Goal: Task Accomplishment & Management: Manage account settings

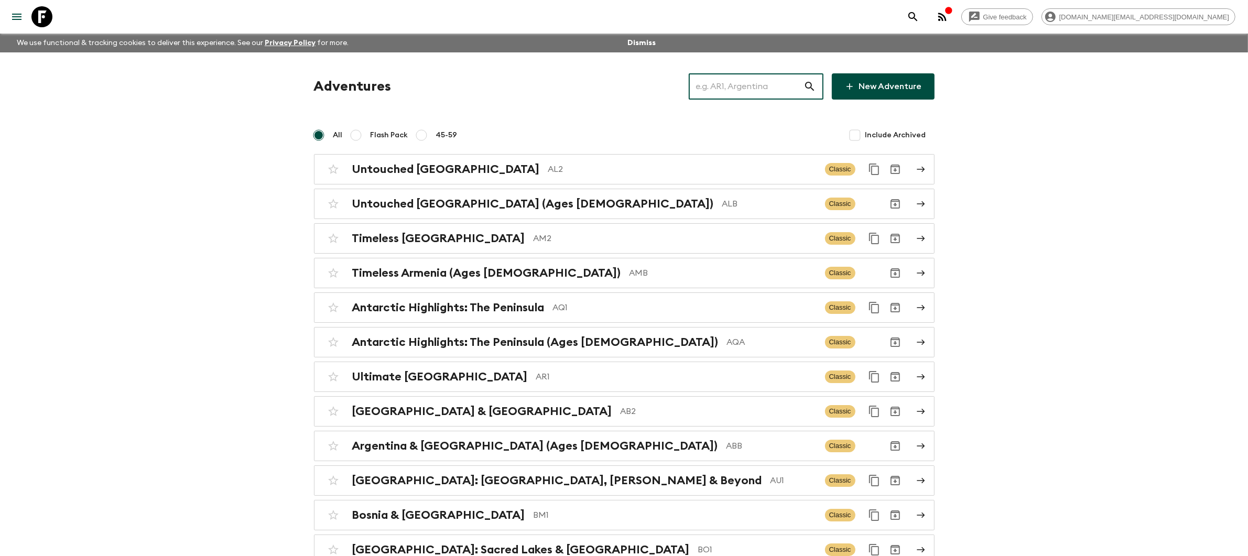
click at [730, 89] on input "text" at bounding box center [746, 86] width 115 height 29
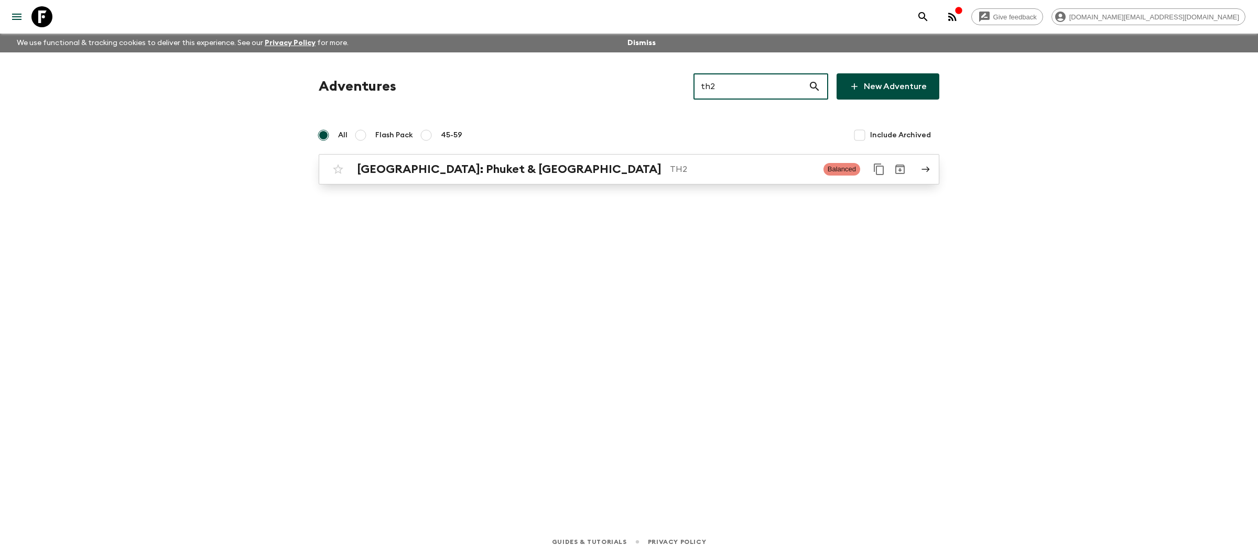
type input "th2"
click at [689, 173] on p "TH2" at bounding box center [742, 169] width 145 height 13
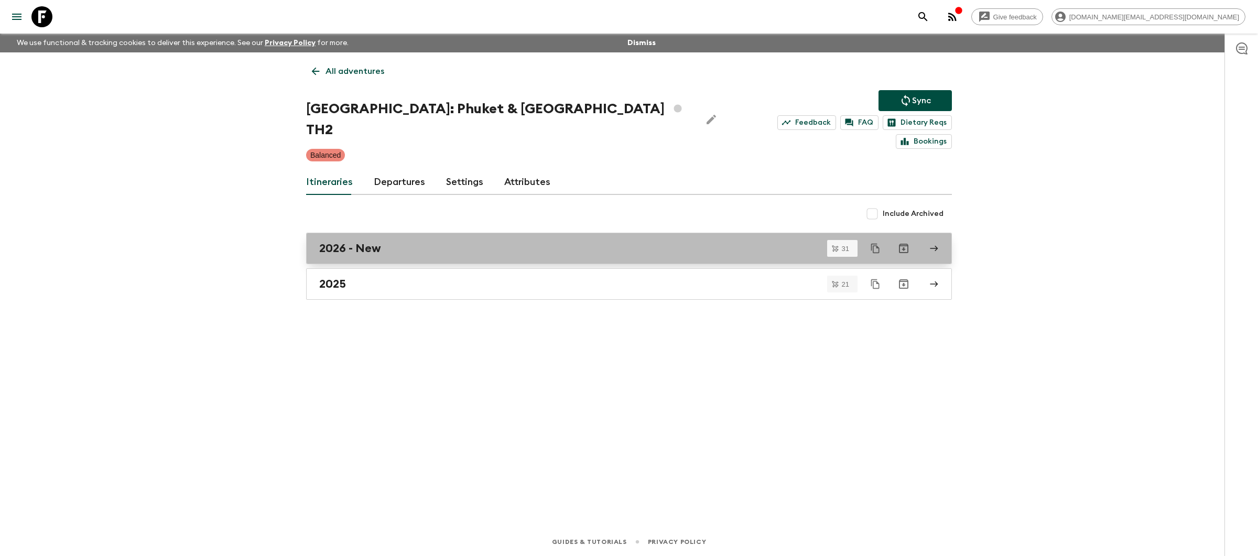
click at [603, 242] on div "2026 - New" at bounding box center [619, 249] width 600 height 14
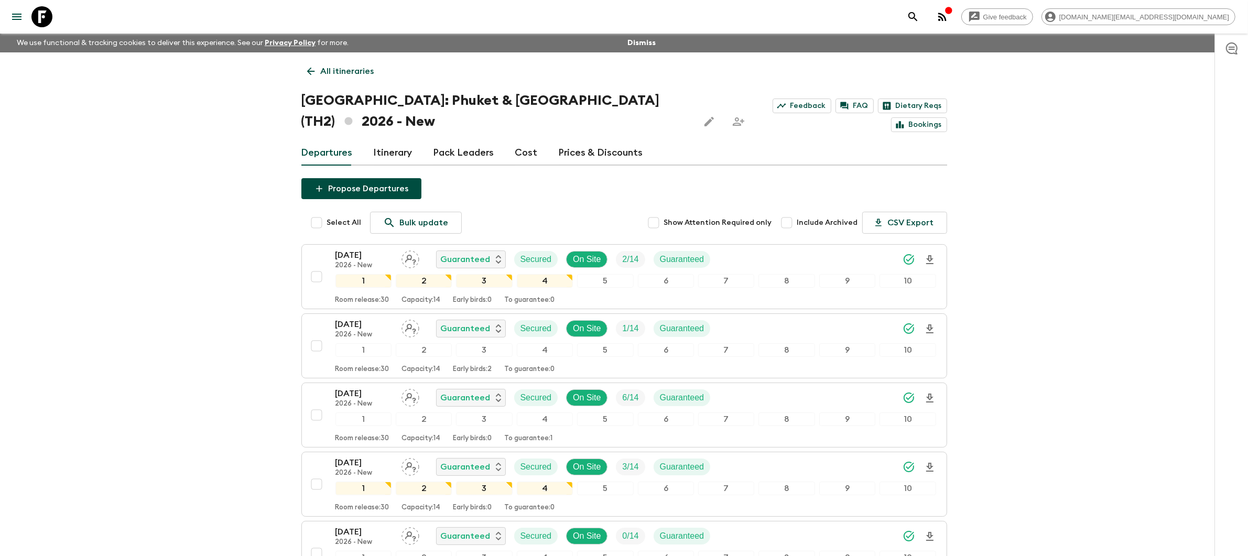
click at [328, 69] on p "All itineraries" at bounding box center [347, 71] width 53 height 13
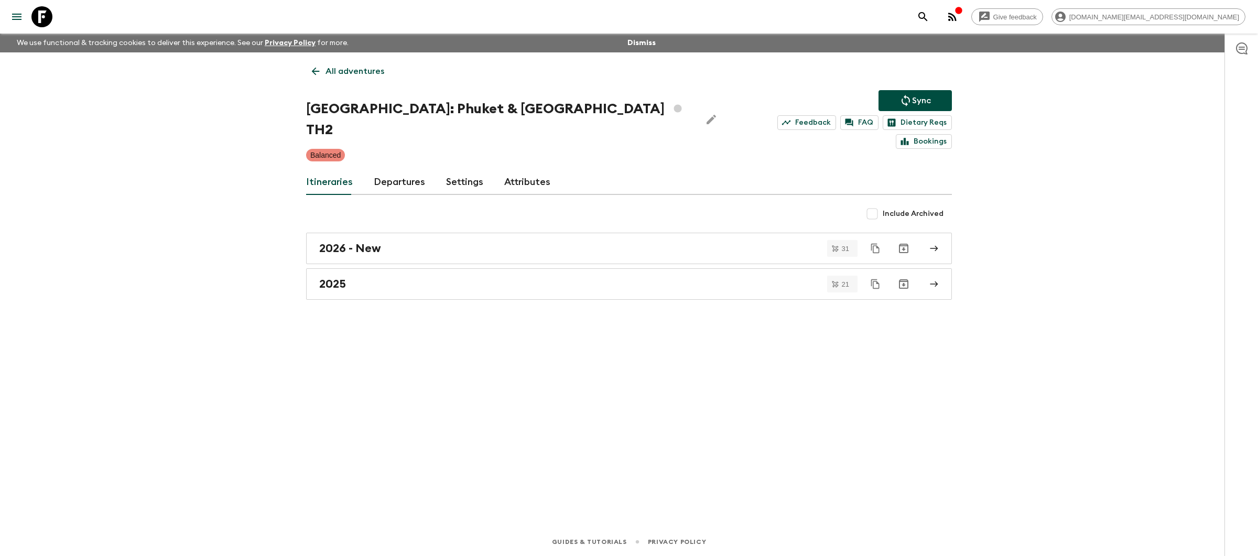
click at [513, 170] on link "Attributes" at bounding box center [527, 182] width 46 height 25
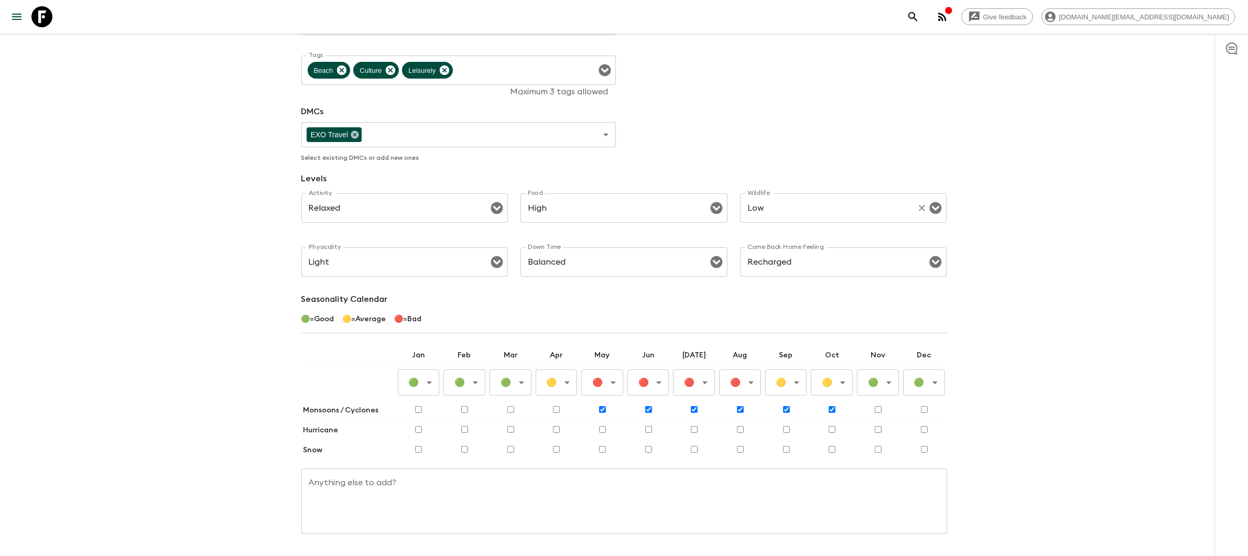
scroll to position [245, 0]
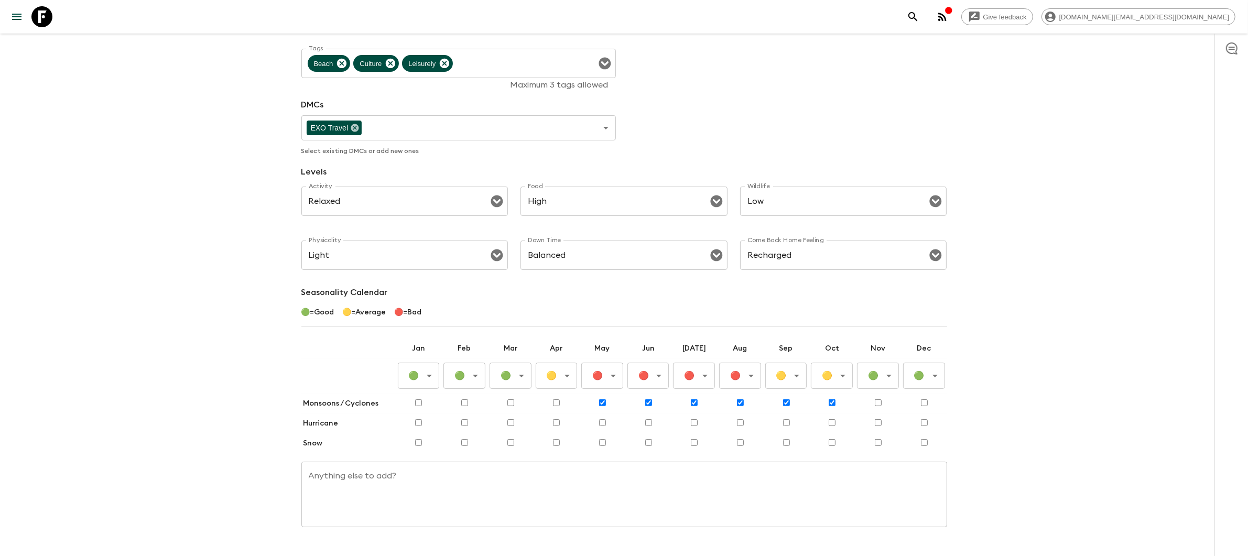
click at [797, 358] on body "Give feedback amy.de@flashpack.com We use functional & tracking cookies to deli…" at bounding box center [624, 170] width 1248 height 830
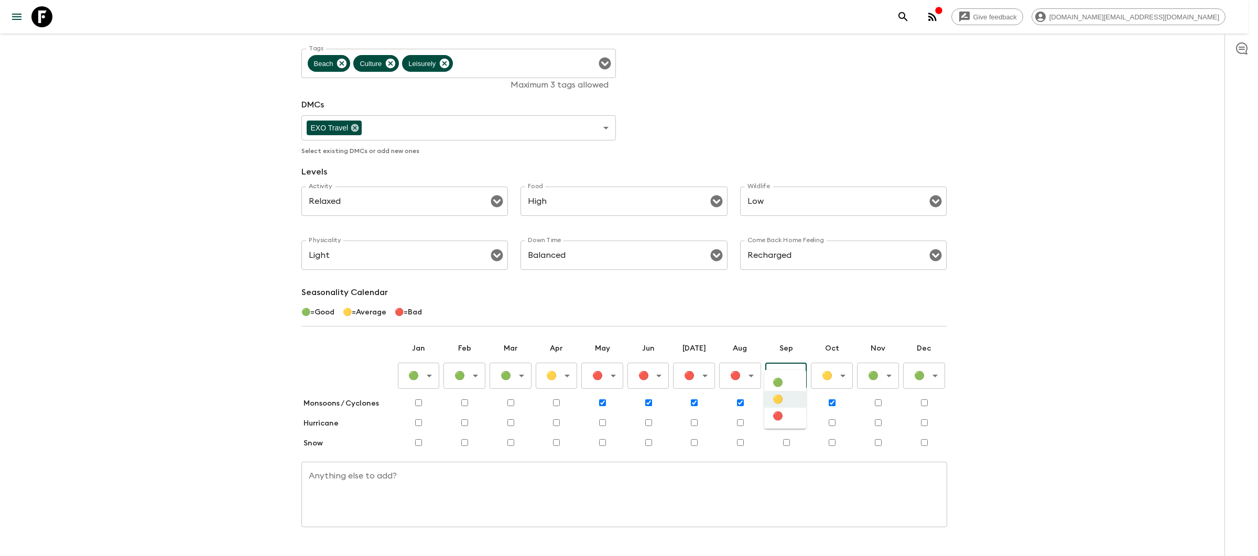
click at [792, 422] on li "🔴" at bounding box center [785, 416] width 42 height 17
type input "Bad"
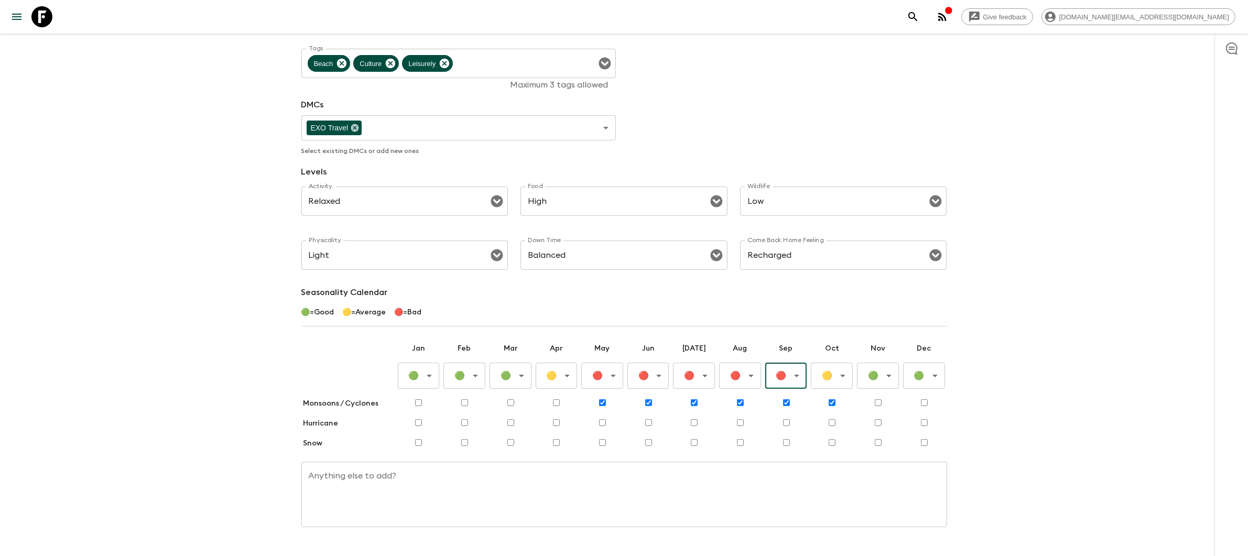
click at [844, 357] on body "Give feedback amy.de@flashpack.com We use functional & tracking cookies to deli…" at bounding box center [624, 170] width 1248 height 830
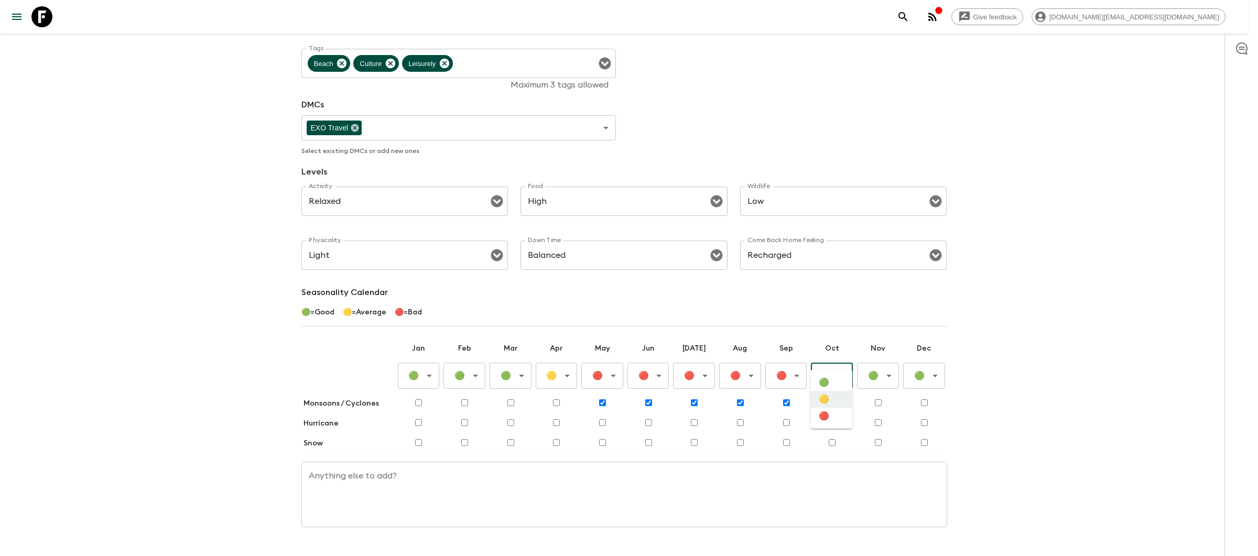
click at [835, 422] on li "🔴" at bounding box center [831, 416] width 42 height 17
type input "Bad"
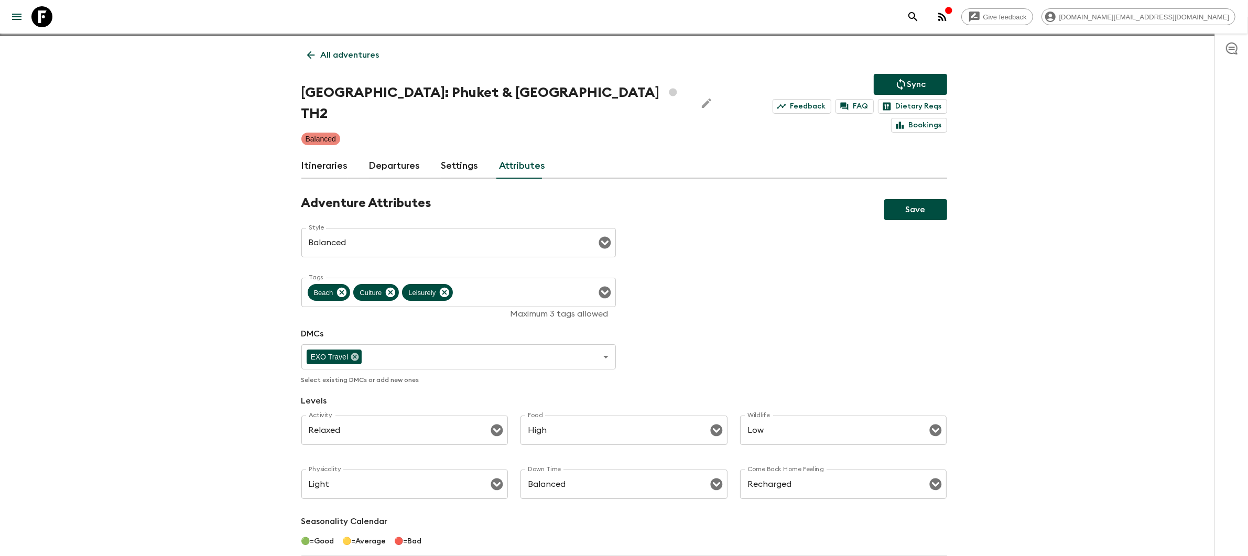
scroll to position [0, 0]
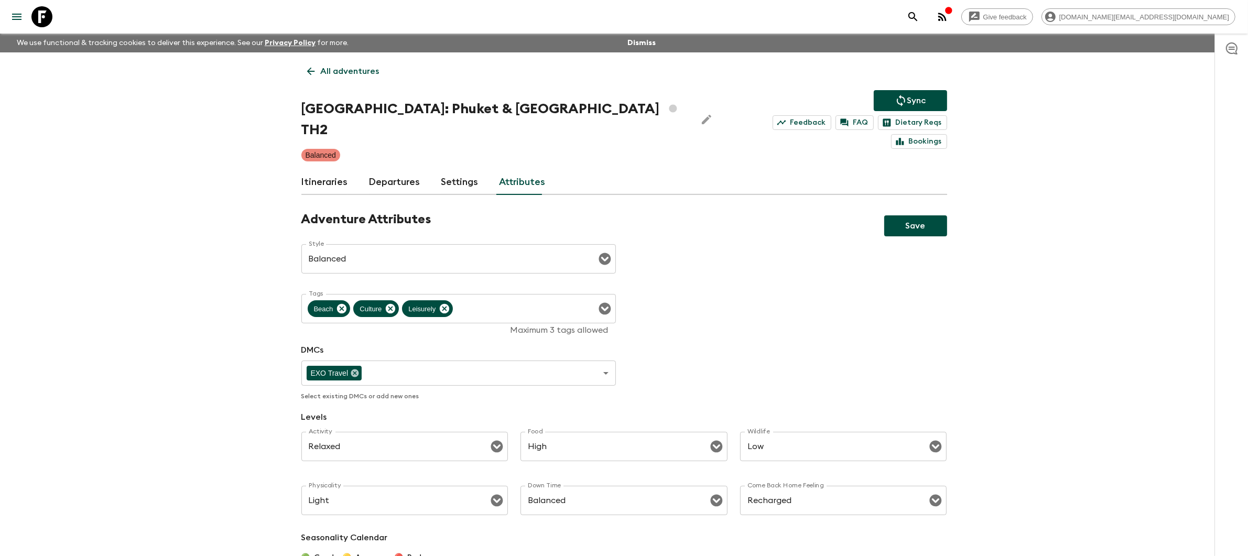
click at [912, 215] on button "Save" at bounding box center [915, 225] width 63 height 21
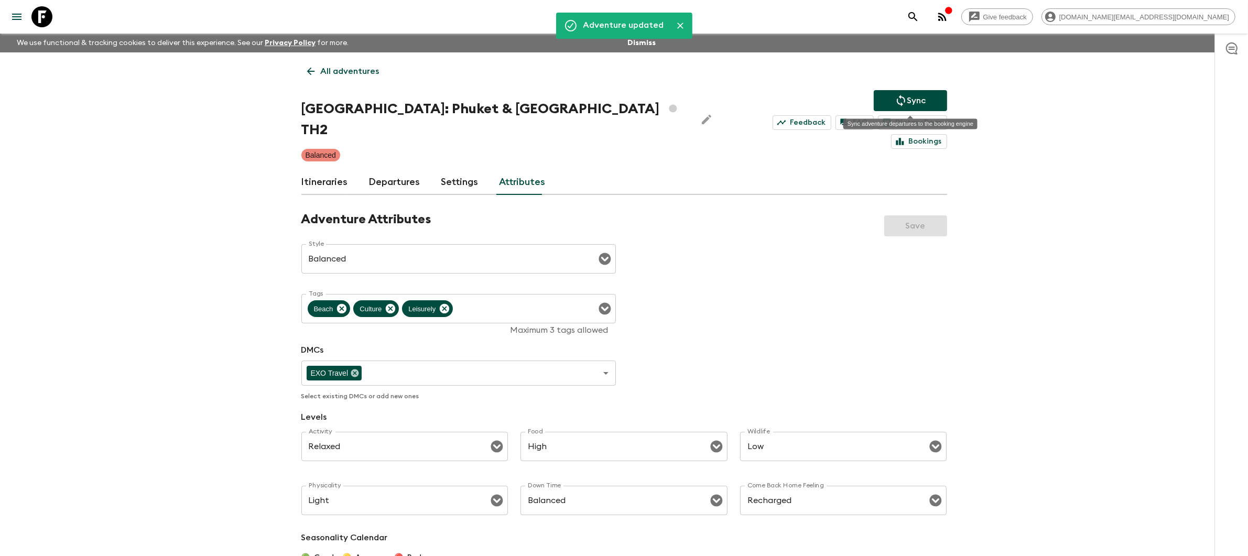
click at [919, 100] on p "Sync" at bounding box center [916, 100] width 19 height 13
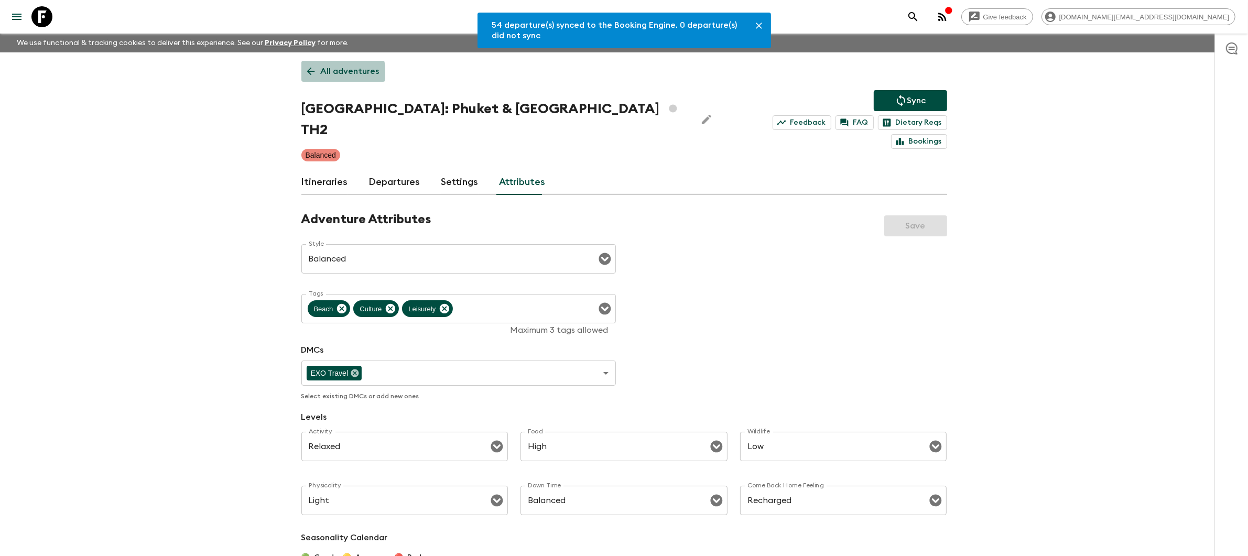
click at [342, 72] on p "All adventures" at bounding box center [350, 71] width 59 height 13
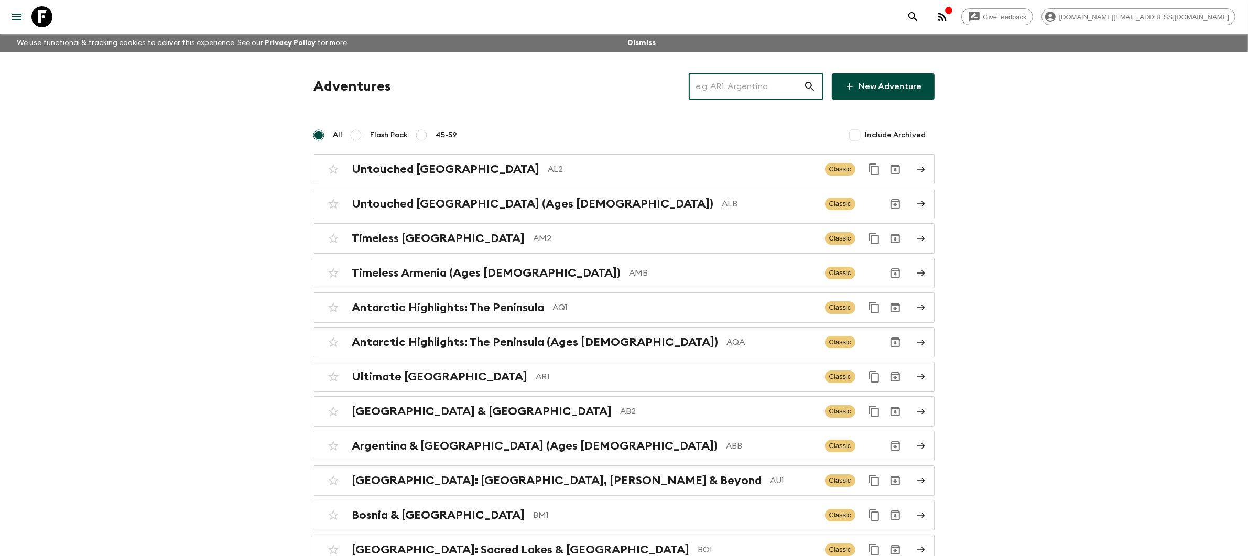
click at [792, 89] on input "text" at bounding box center [746, 86] width 115 height 29
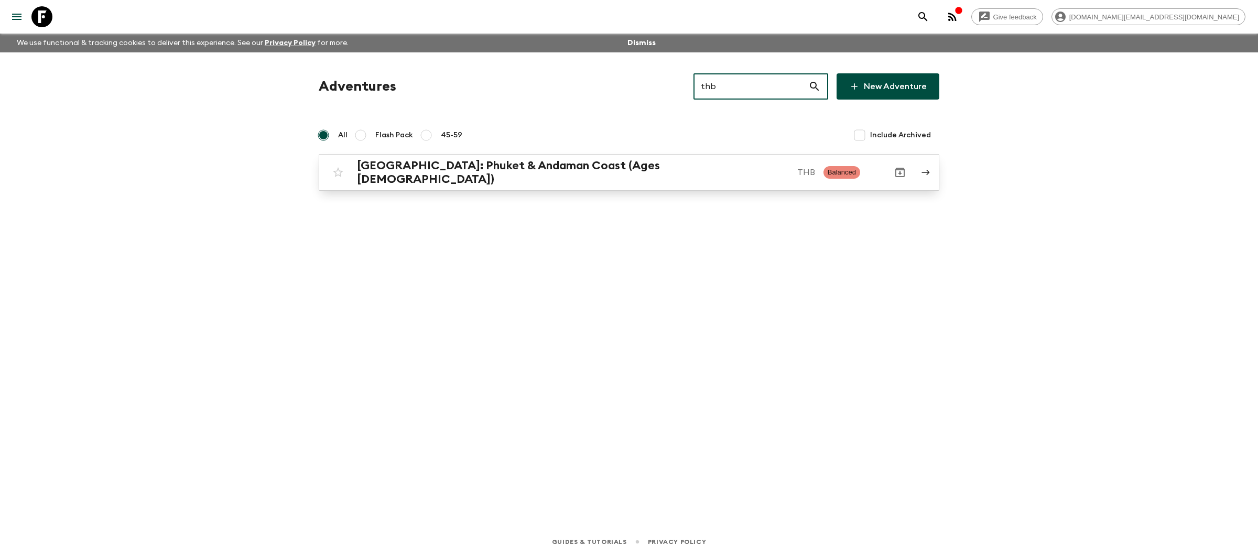
type input "thb"
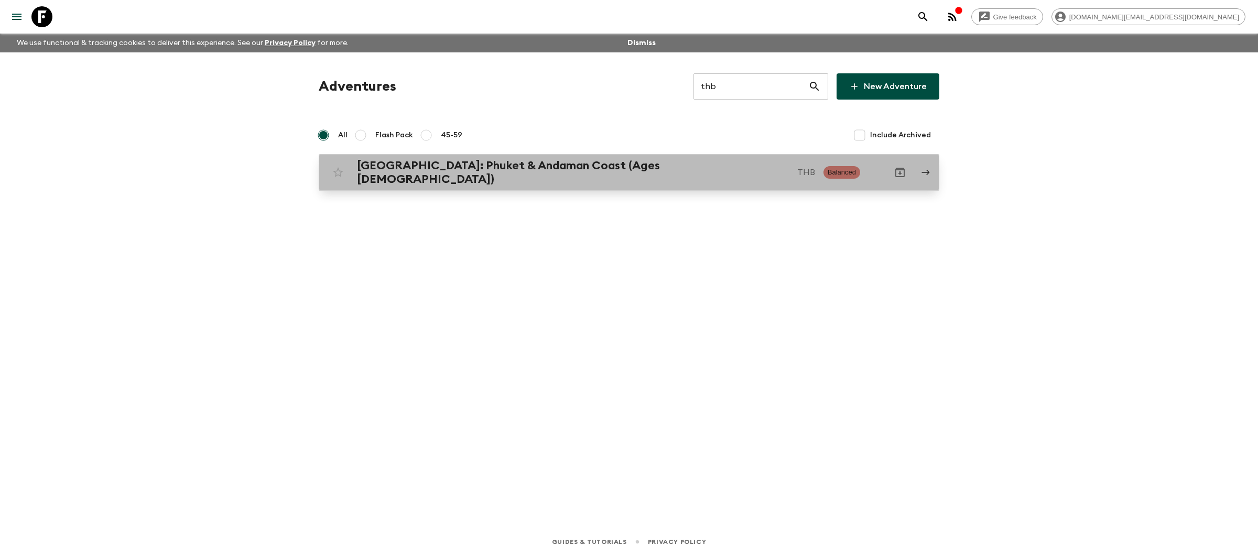
click at [797, 171] on p "THB" at bounding box center [806, 172] width 18 height 13
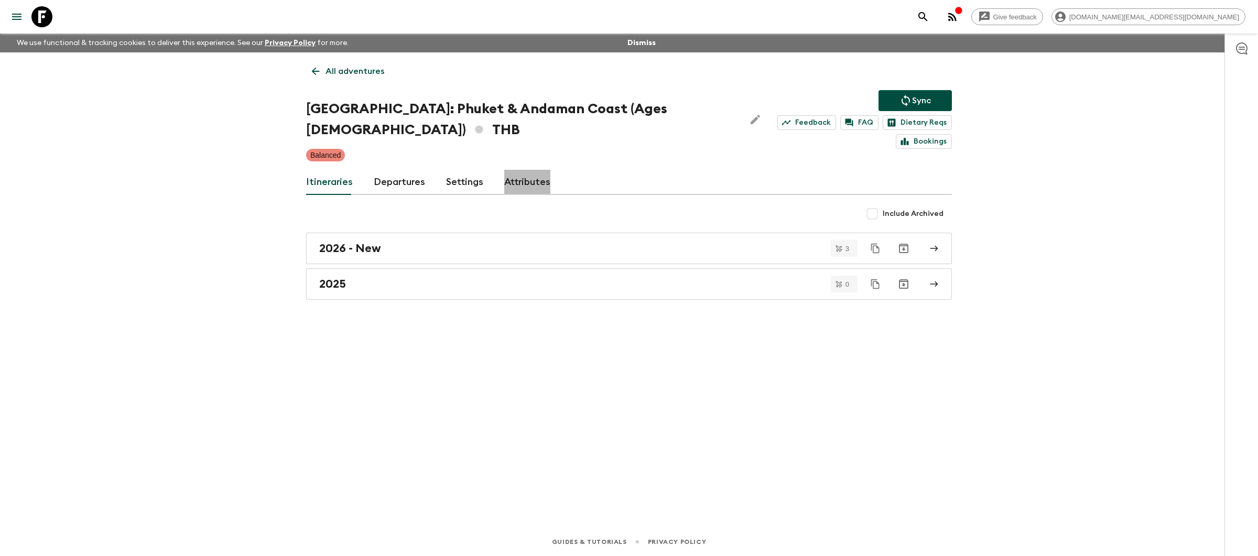
click at [525, 170] on link "Attributes" at bounding box center [527, 182] width 46 height 25
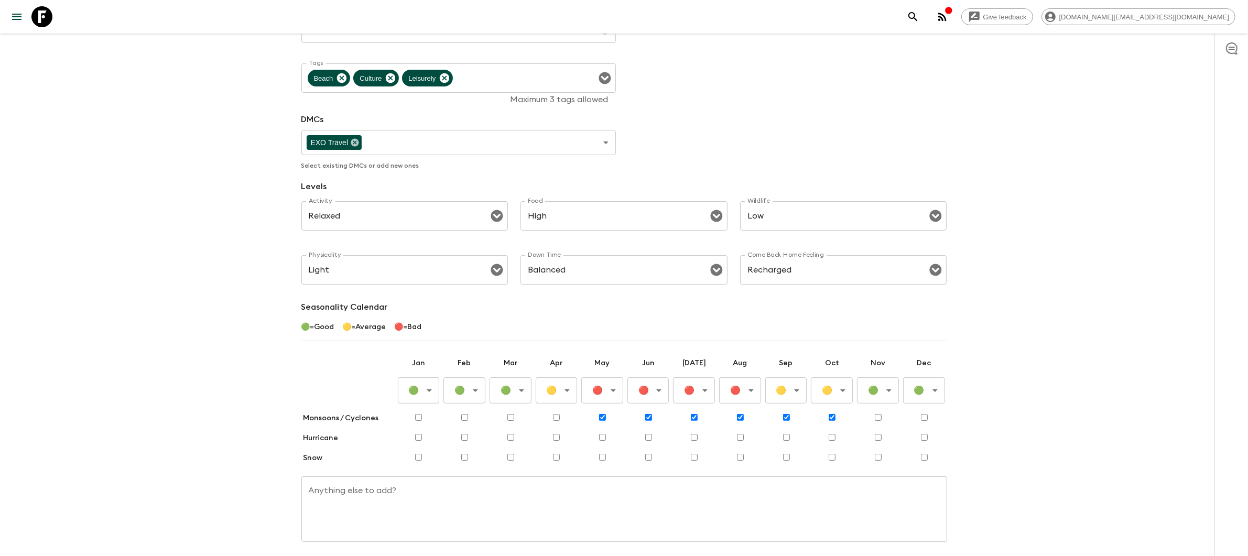
scroll to position [242, 0]
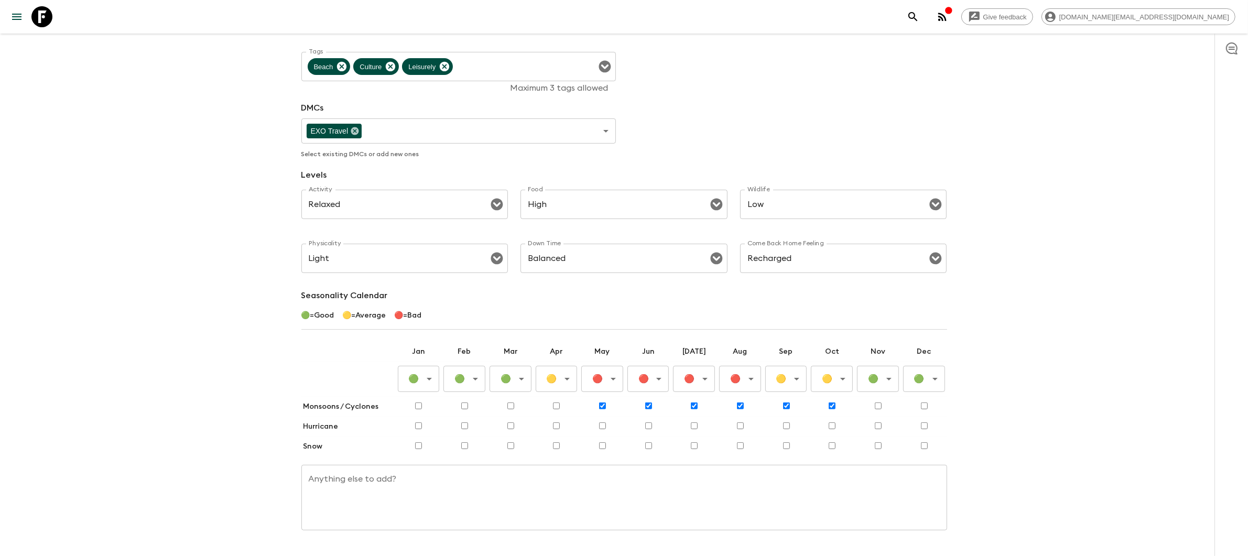
click at [799, 360] on body "Give feedback amy.de@flashpack.com We use functional & tracking cookies to deli…" at bounding box center [624, 173] width 1248 height 830
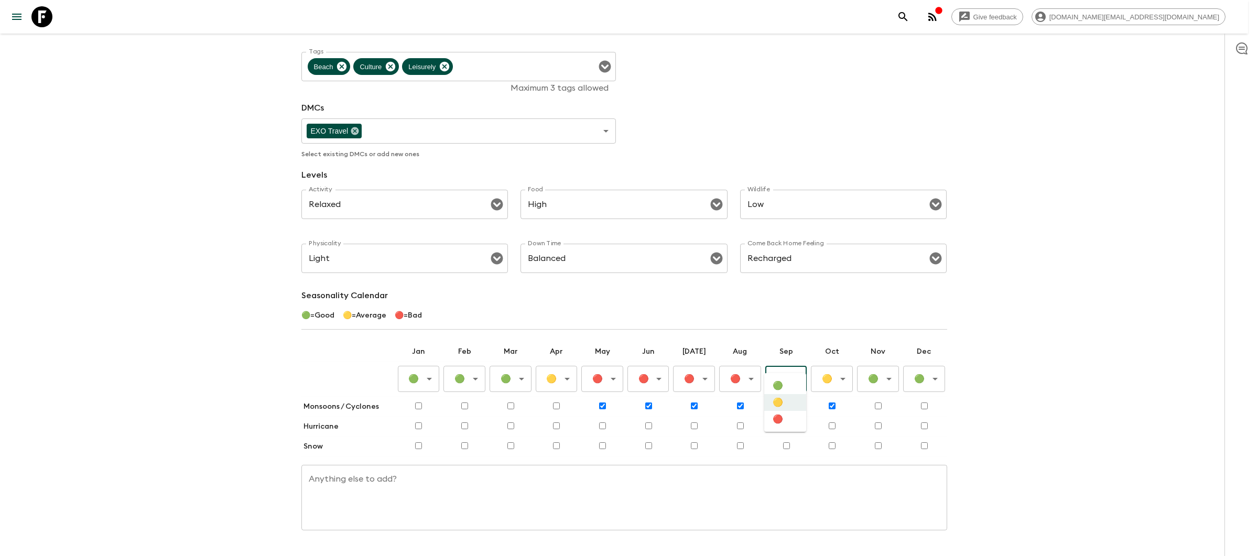
click at [786, 427] on li "🔴" at bounding box center [785, 419] width 42 height 17
type input "Bad"
click at [843, 362] on body "Give feedback amy.de@flashpack.com We use functional & tracking cookies to deli…" at bounding box center [629, 173] width 1258 height 830
click at [841, 425] on li "🔴" at bounding box center [831, 419] width 42 height 17
type input "Bad"
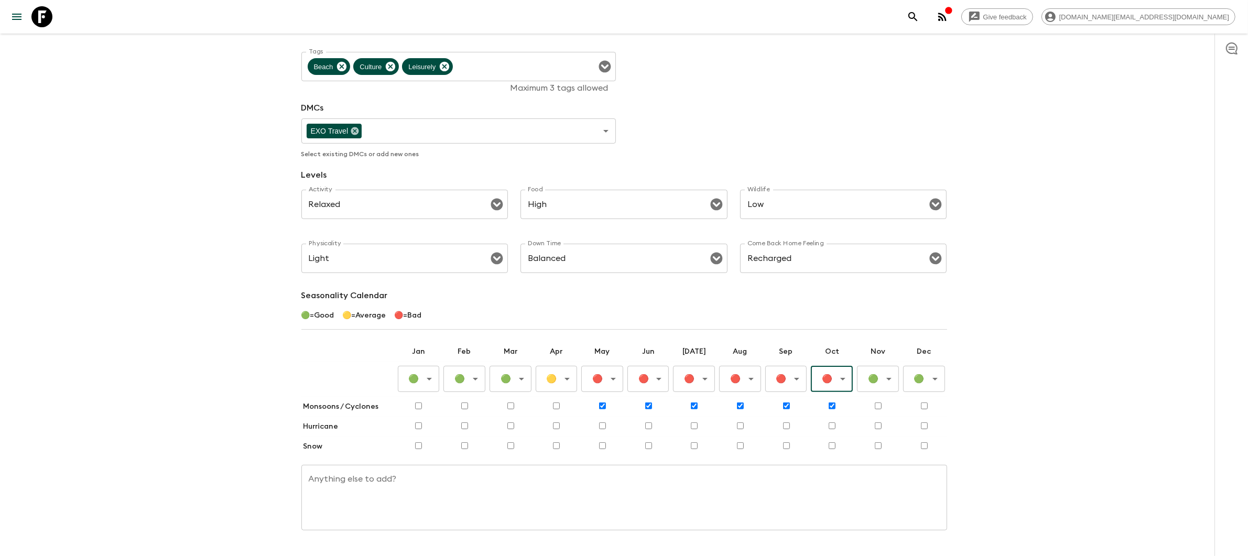
click at [1003, 414] on div "Give feedback amy.de@flashpack.com We use functional & tracking cookies to deli…" at bounding box center [624, 173] width 1248 height 830
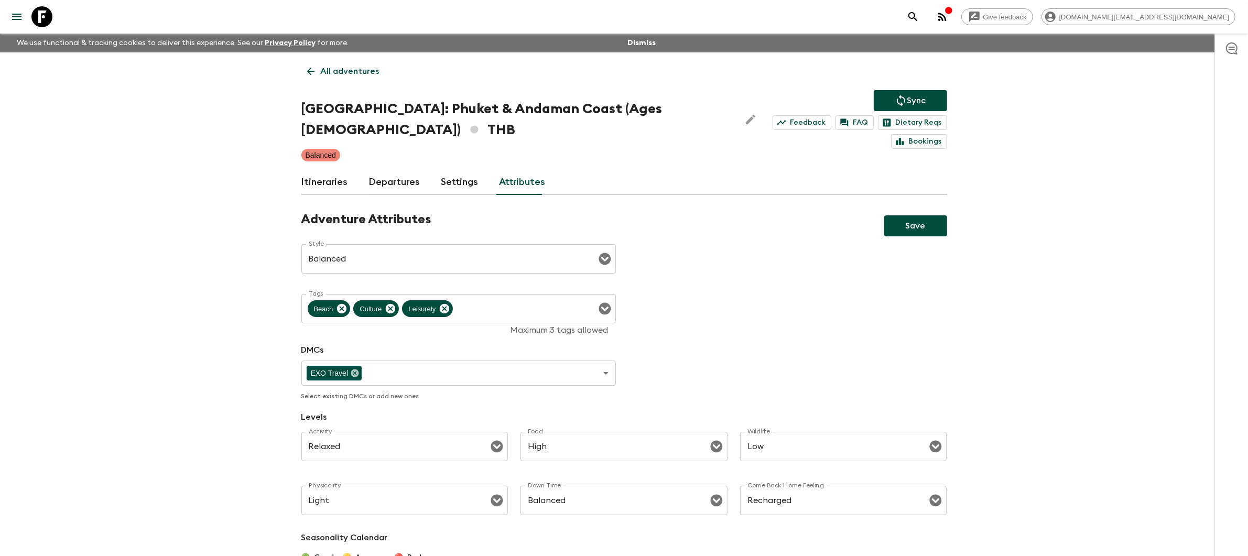
click at [917, 215] on button "Save" at bounding box center [915, 225] width 63 height 21
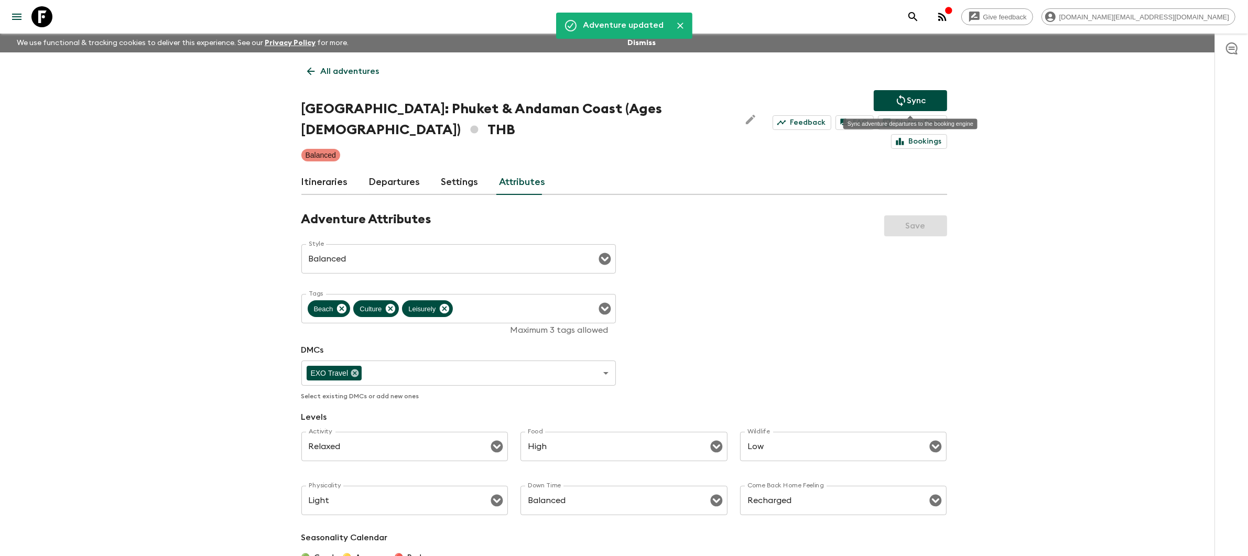
click at [913, 98] on p "Sync" at bounding box center [916, 100] width 19 height 13
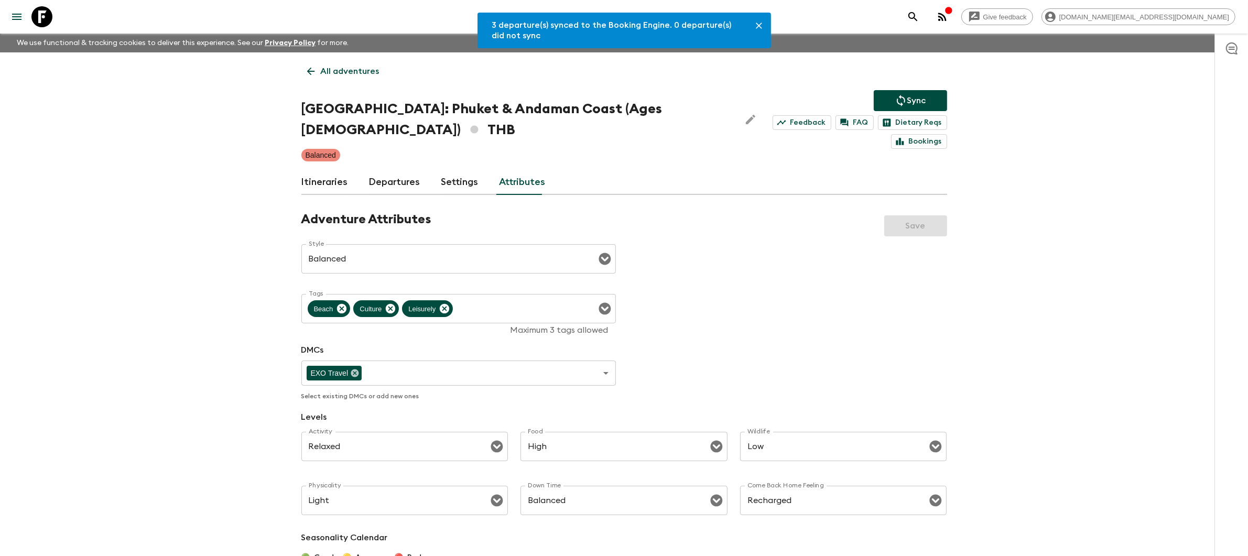
click at [356, 75] on p "All adventures" at bounding box center [350, 71] width 59 height 13
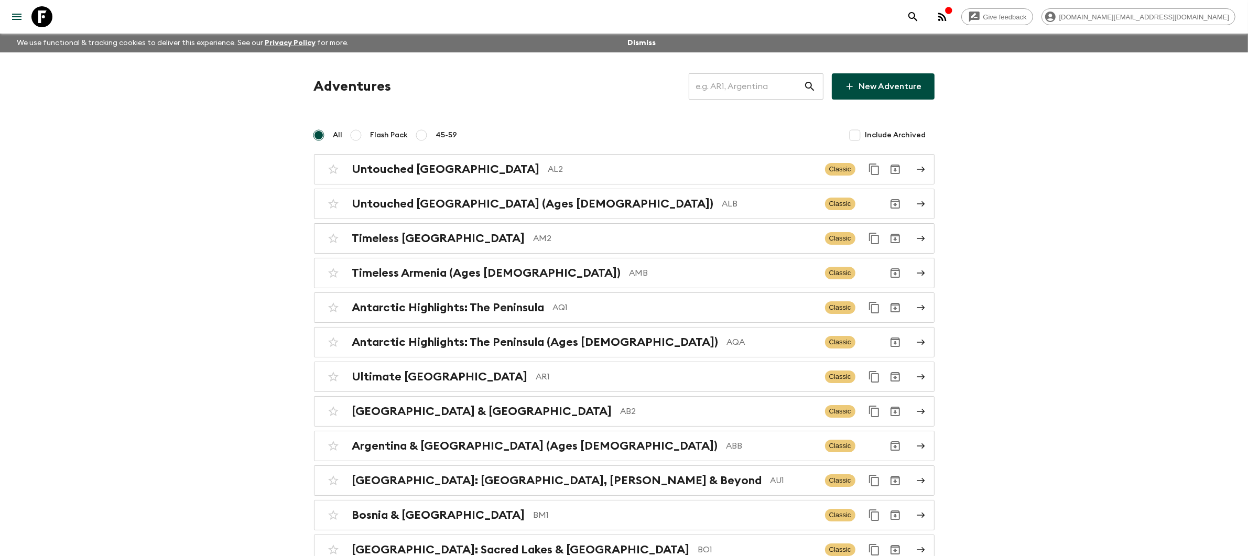
click at [733, 83] on input "text" at bounding box center [746, 86] width 115 height 29
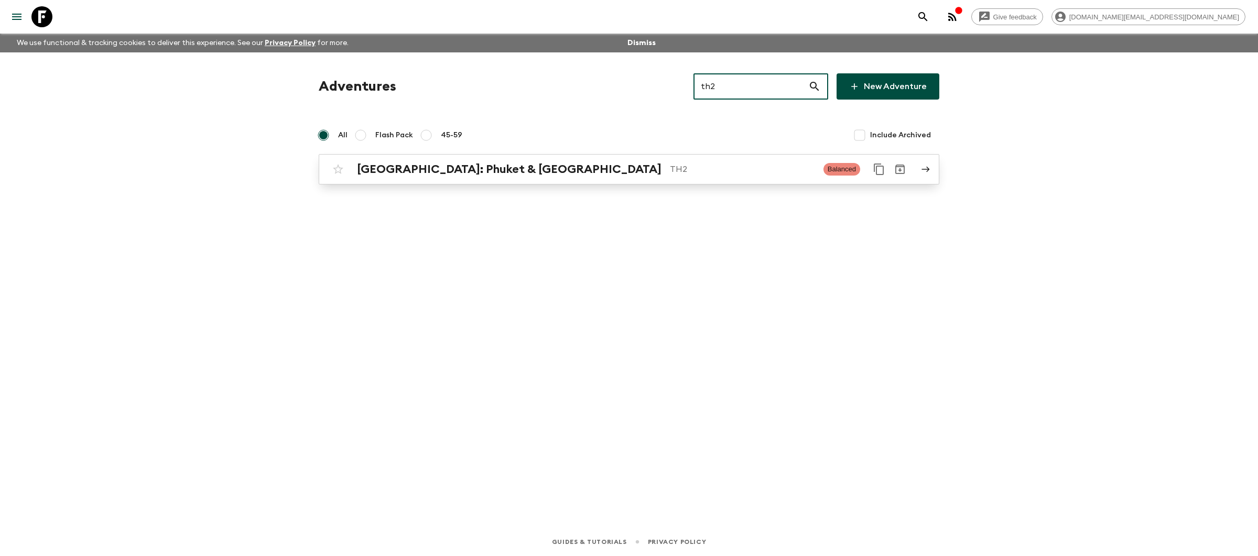
type input "th2"
click at [677, 170] on p "TH2" at bounding box center [742, 169] width 145 height 13
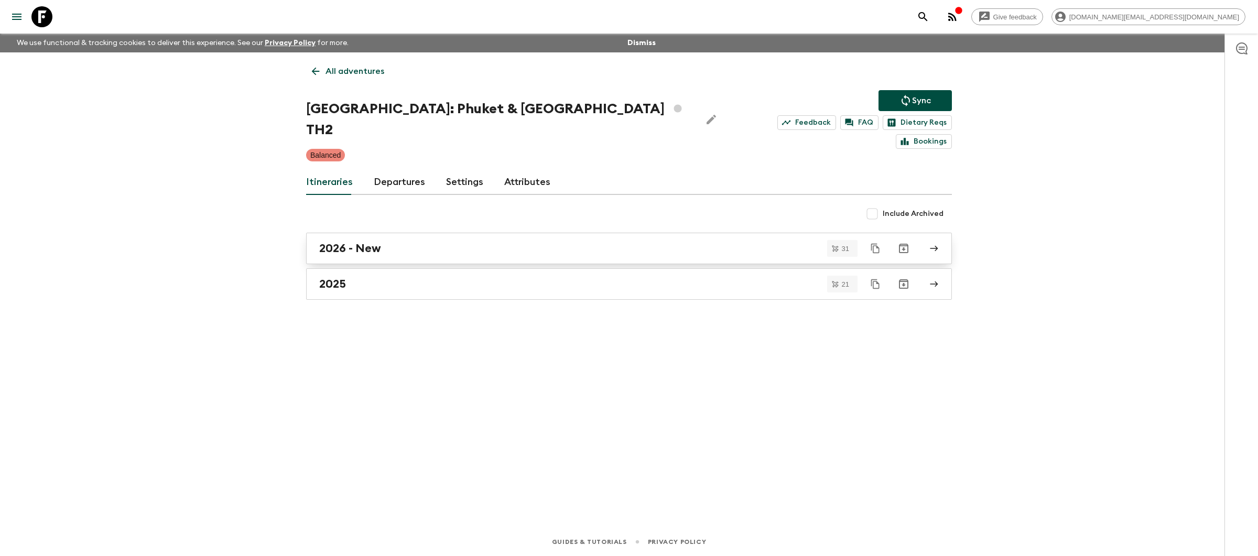
click at [418, 242] on div "2026 - New" at bounding box center [619, 249] width 600 height 14
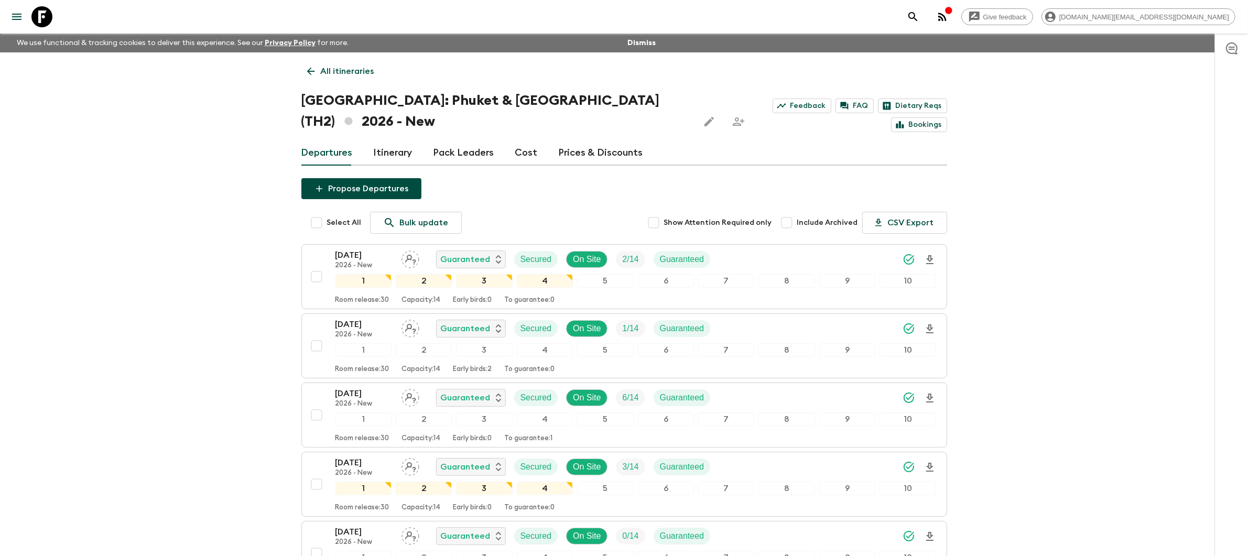
click at [369, 188] on button "Propose Departures" at bounding box center [361, 188] width 120 height 21
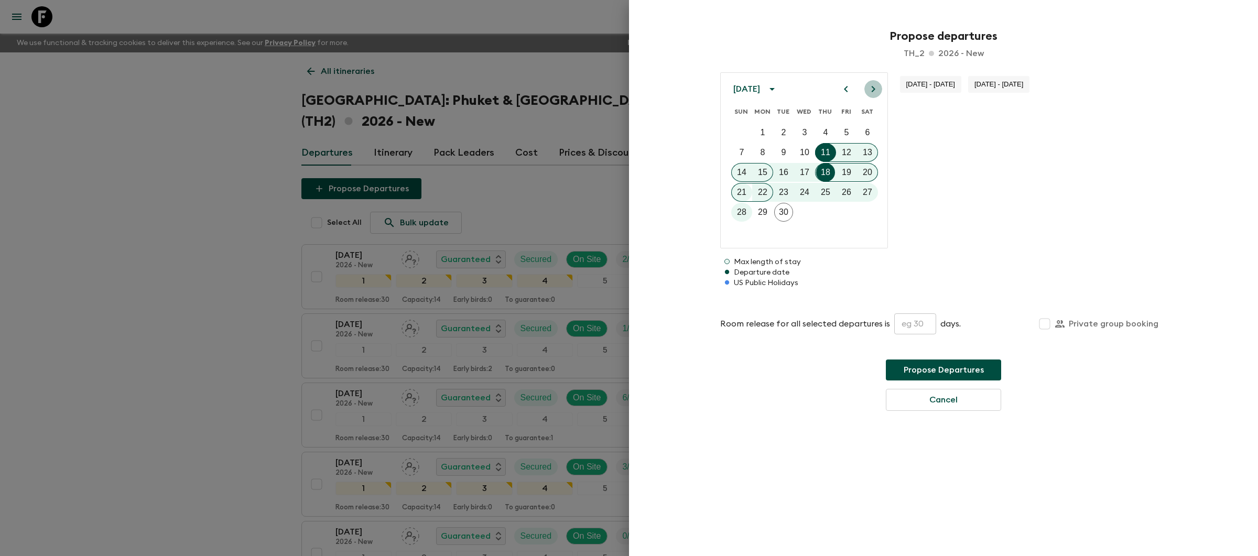
click at [872, 93] on icon "Next month" at bounding box center [873, 89] width 13 height 13
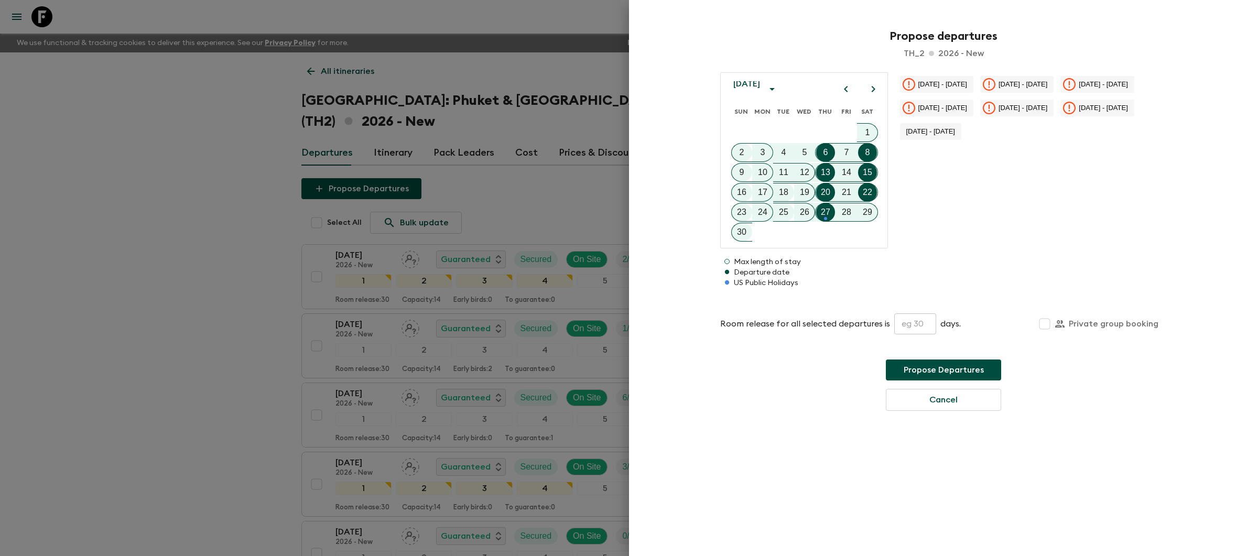
click at [872, 93] on icon "Next month" at bounding box center [873, 89] width 13 height 13
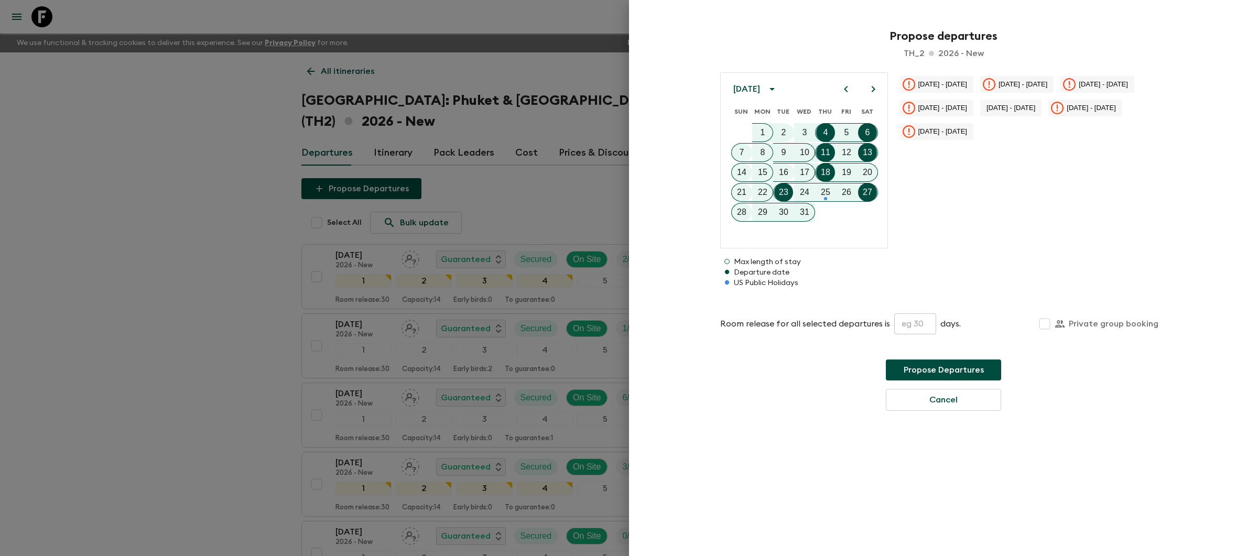
click at [872, 93] on icon "Next month" at bounding box center [873, 89] width 13 height 13
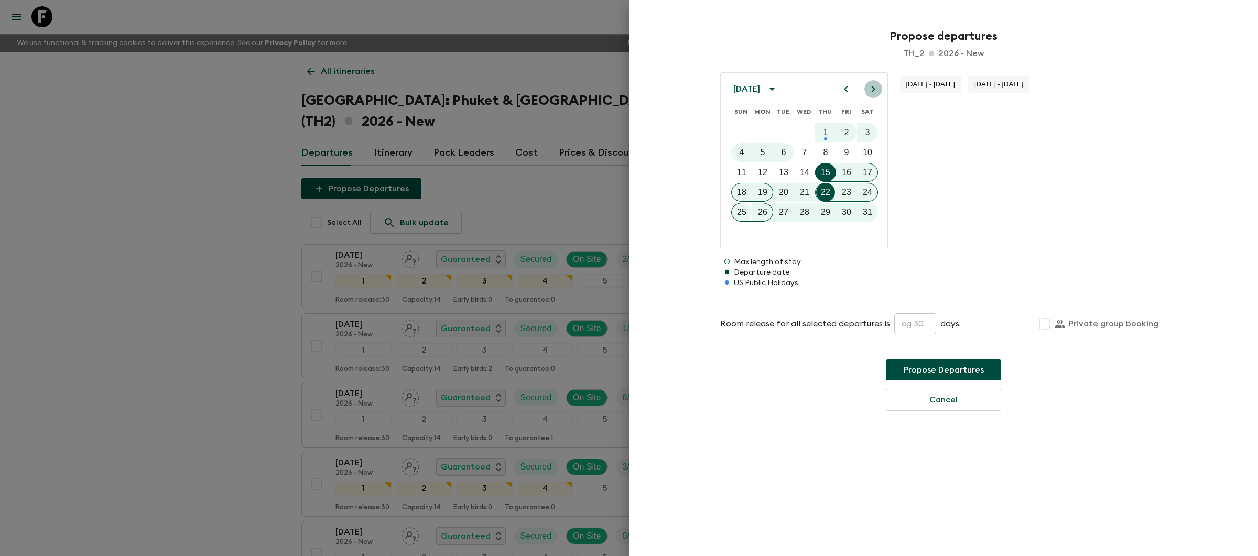
click at [872, 93] on icon "Next month" at bounding box center [873, 89] width 13 height 13
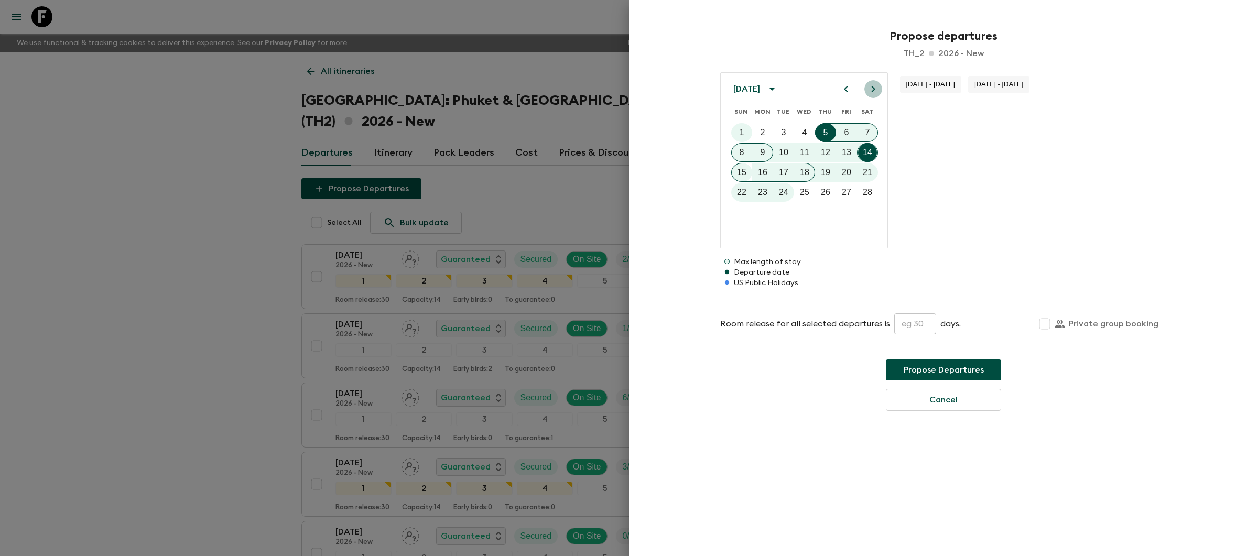
click at [872, 93] on icon "Next month" at bounding box center [873, 89] width 13 height 13
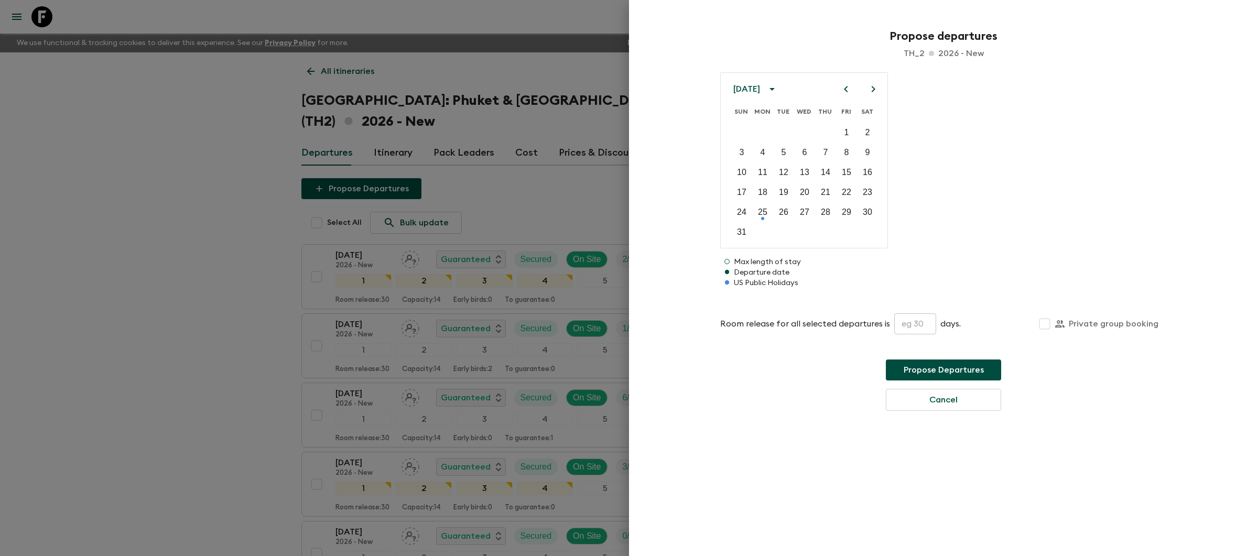
click at [850, 91] on icon "Previous month" at bounding box center [846, 89] width 13 height 13
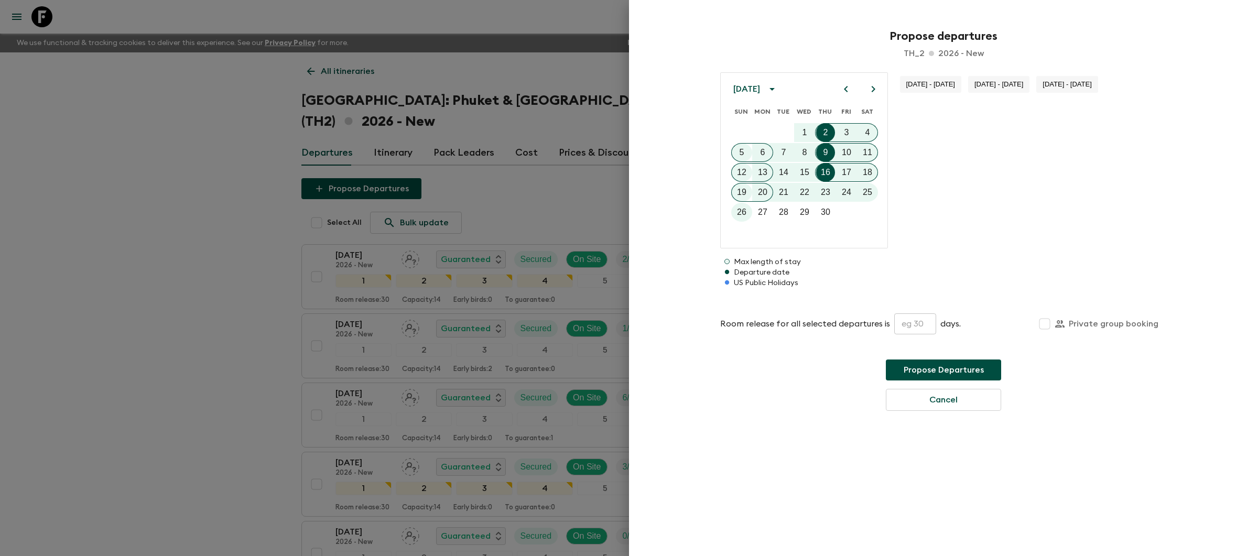
click at [870, 90] on icon "Next month" at bounding box center [873, 89] width 13 height 13
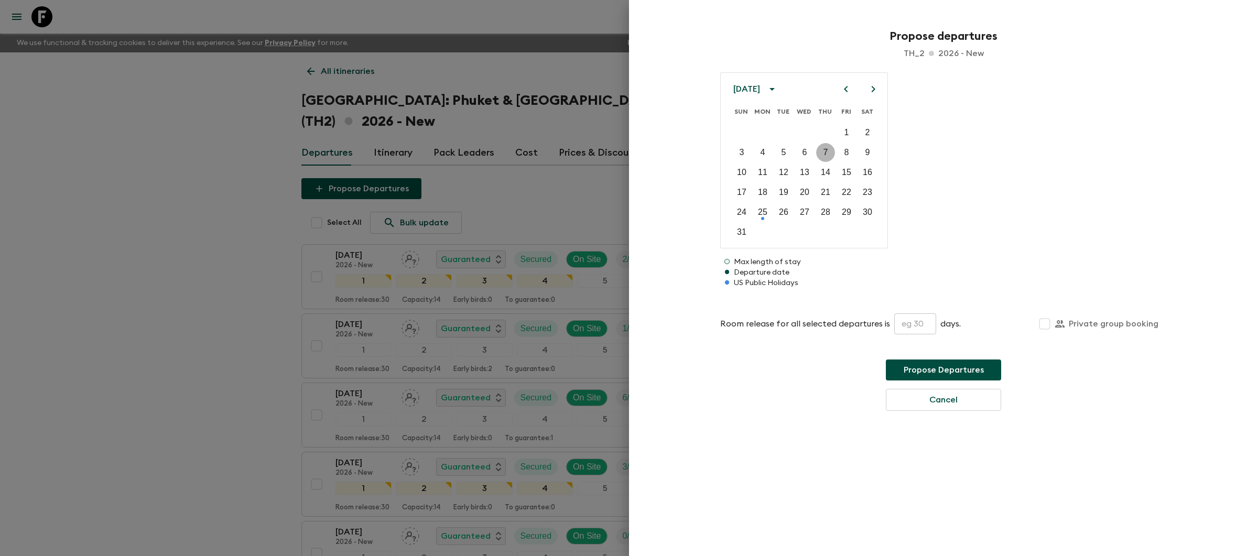
click at [826, 150] on p "7" at bounding box center [825, 152] width 5 height 13
click at [826, 170] on p "14" at bounding box center [825, 172] width 9 height 13
click at [907, 326] on input "text" at bounding box center [915, 323] width 42 height 21
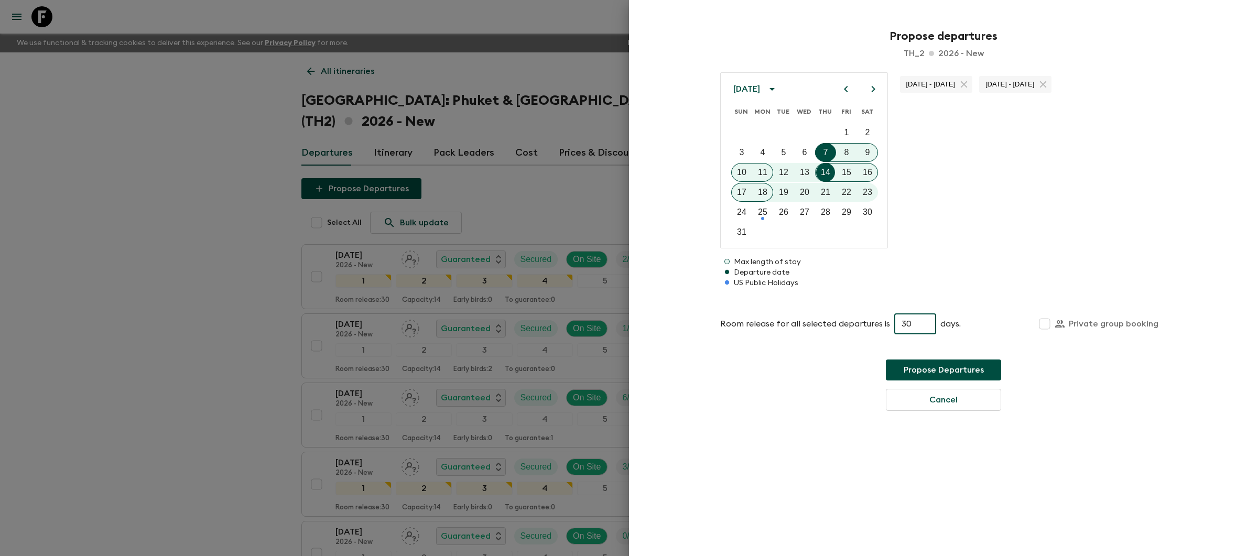
type input "30"
click at [970, 375] on button "Propose Departures" at bounding box center [943, 370] width 115 height 21
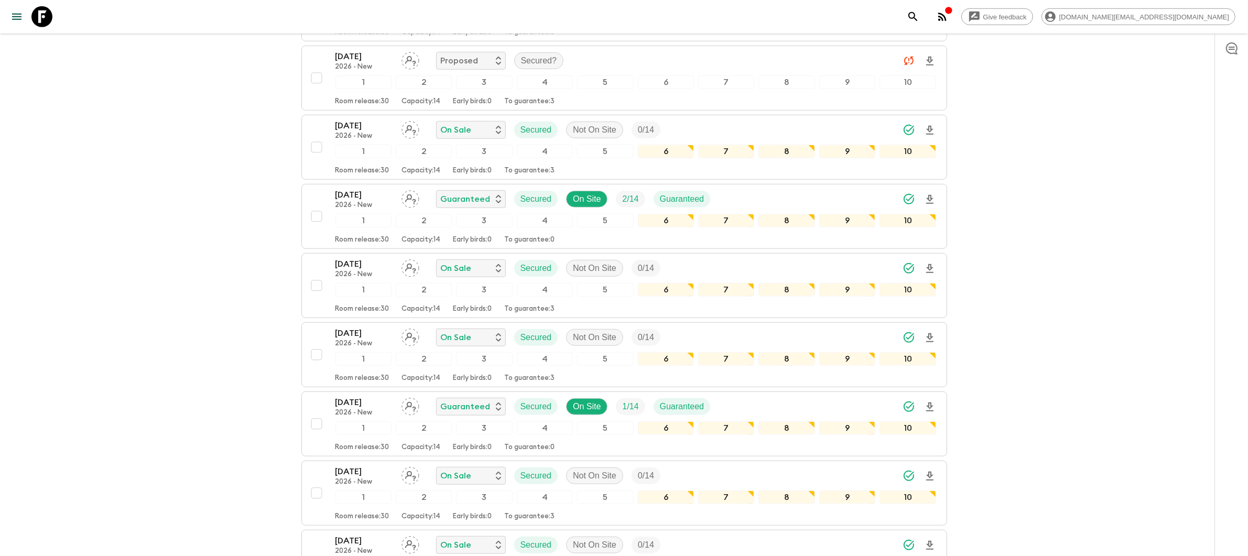
scroll to position [1067, 0]
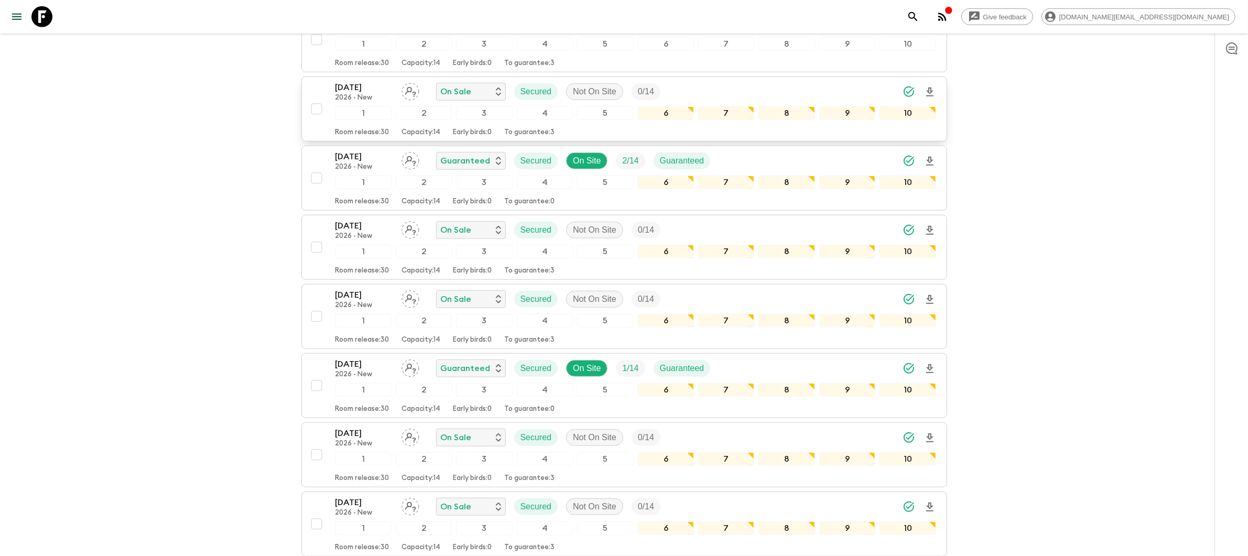
click at [314, 113] on input "checkbox" at bounding box center [316, 109] width 21 height 21
checkbox input "true"
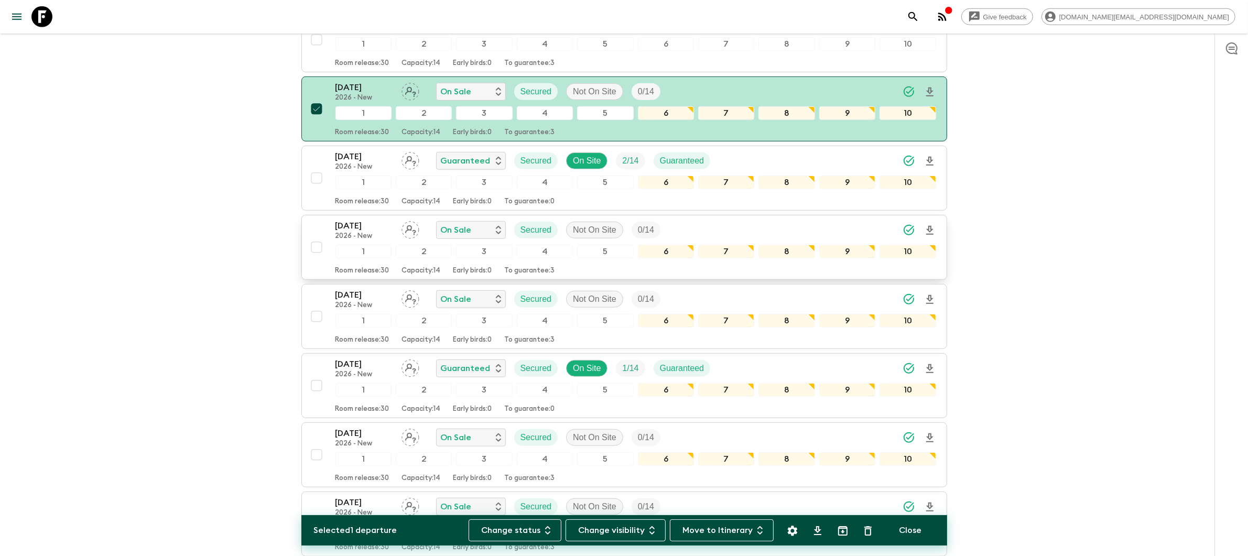
click at [315, 253] on input "checkbox" at bounding box center [316, 247] width 21 height 21
checkbox input "true"
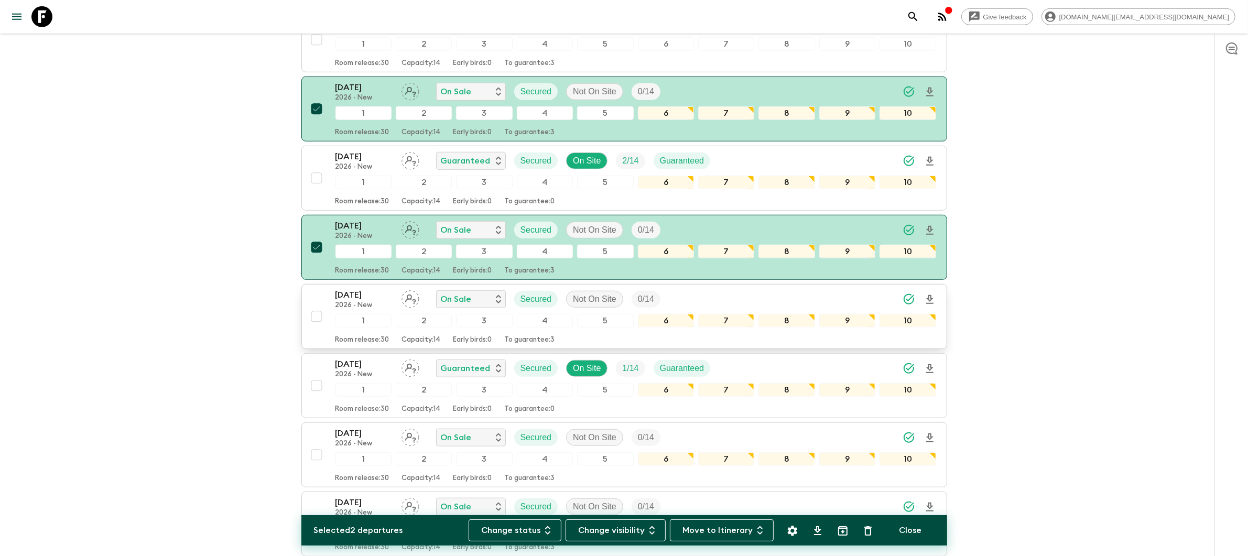
click at [313, 321] on input "checkbox" at bounding box center [316, 316] width 21 height 21
checkbox input "true"
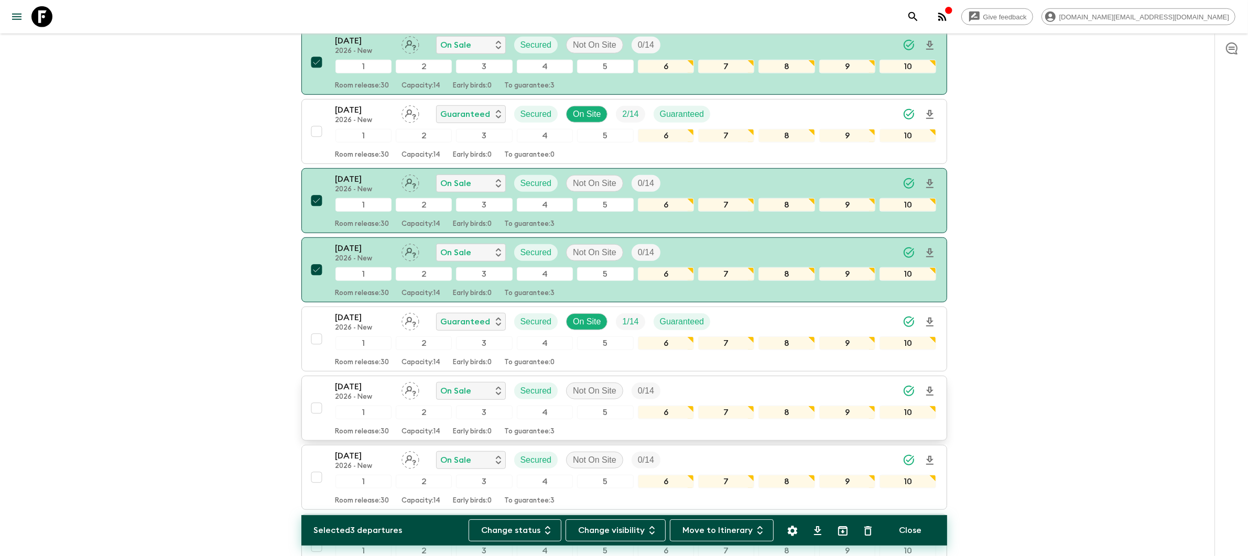
scroll to position [1118, 0]
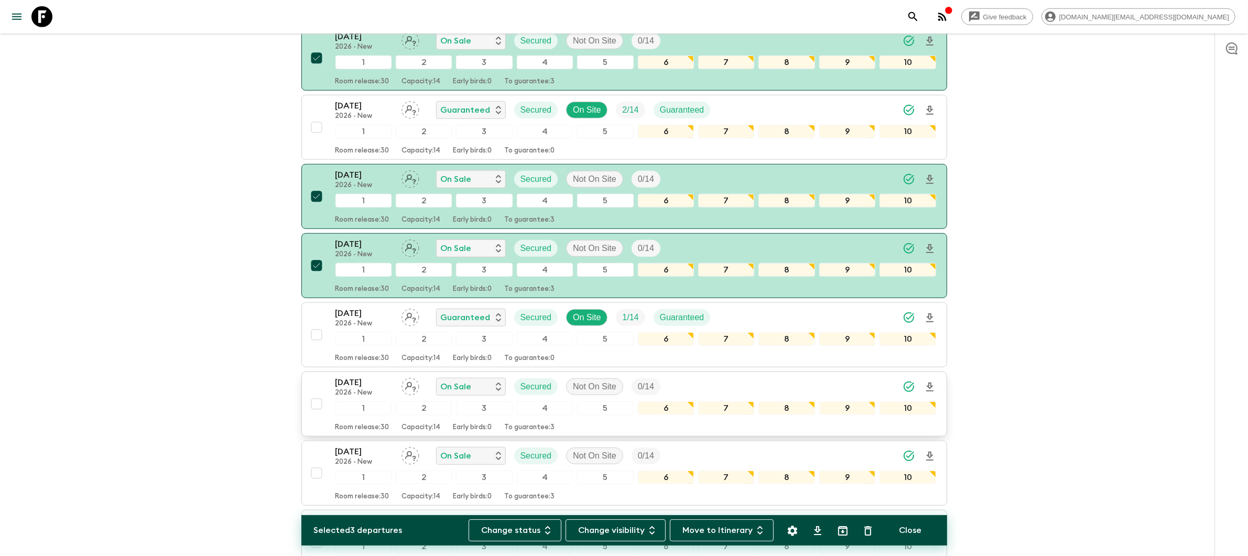
click at [315, 415] on input "checkbox" at bounding box center [316, 404] width 21 height 21
checkbox input "true"
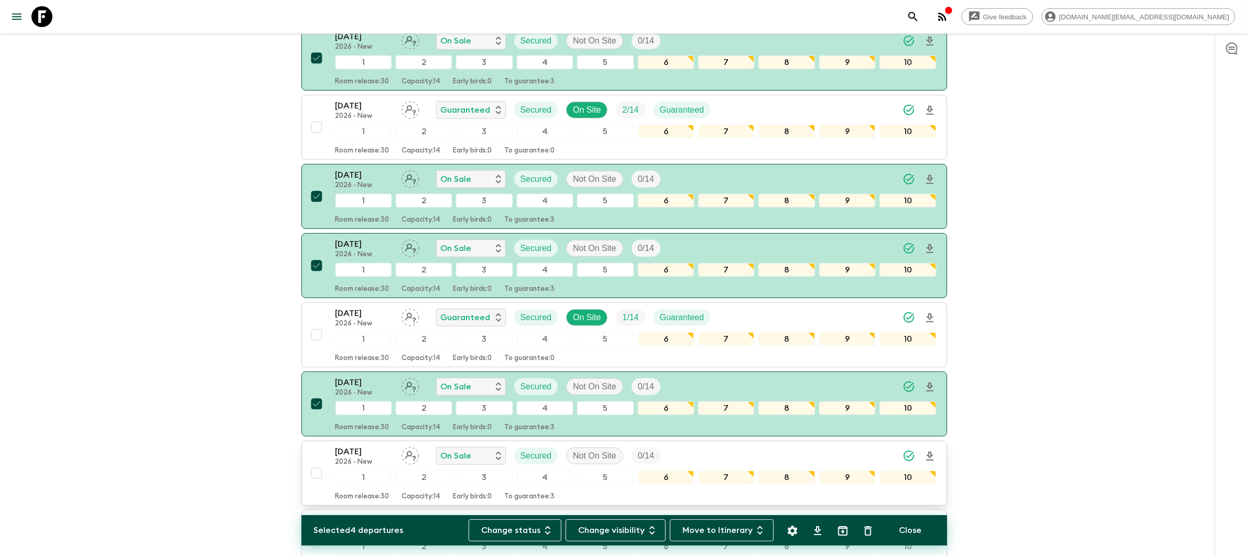
click at [319, 484] on input "checkbox" at bounding box center [316, 473] width 21 height 21
checkbox input "true"
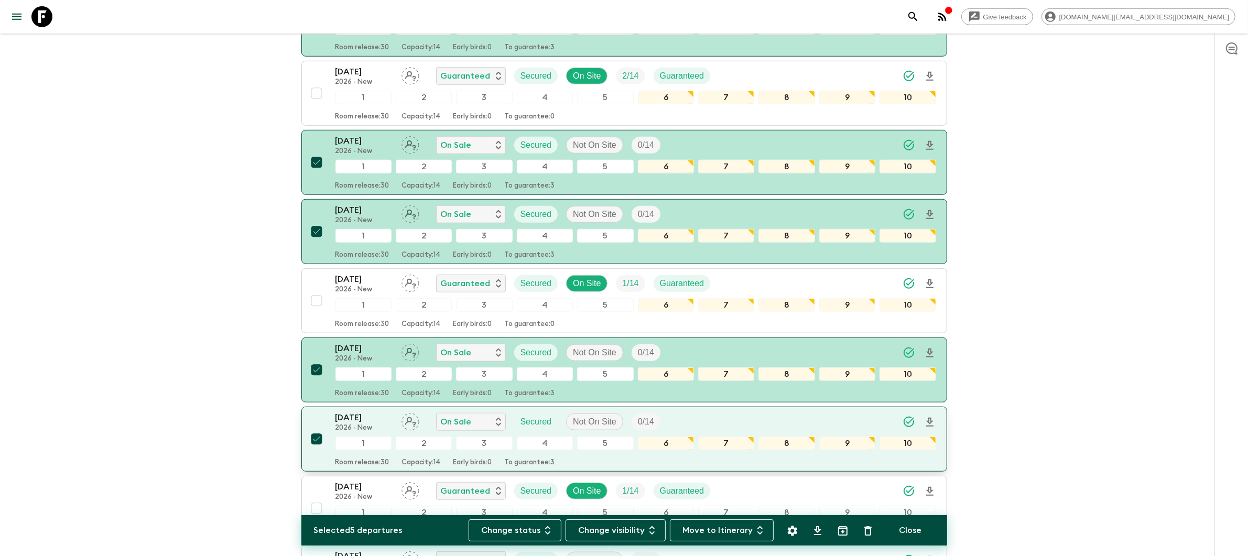
scroll to position [1163, 0]
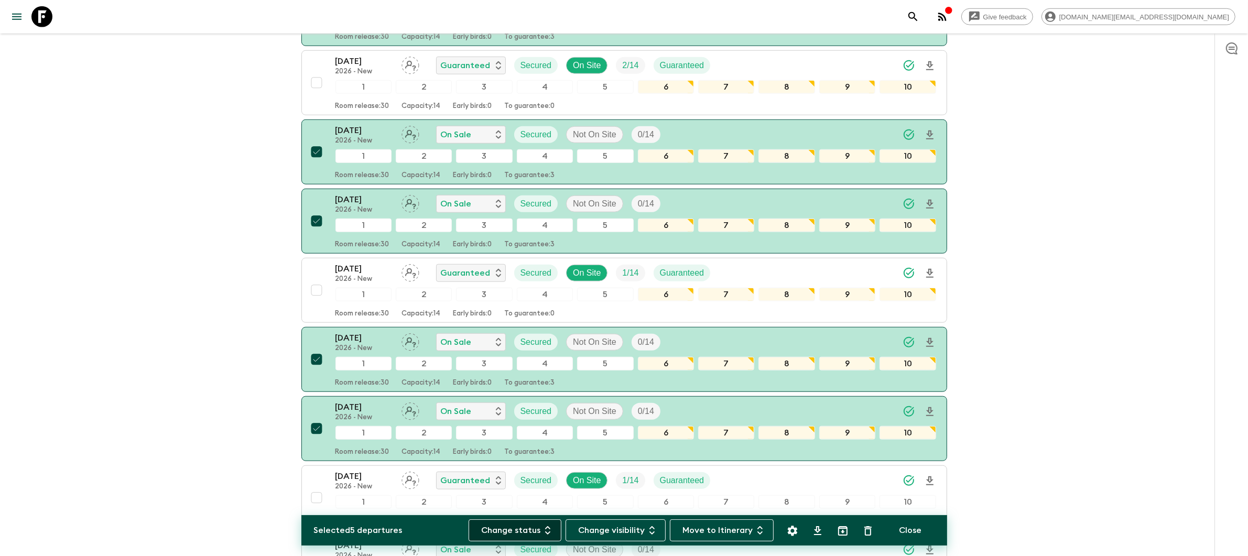
click at [519, 528] on button "Change status" at bounding box center [515, 530] width 93 height 22
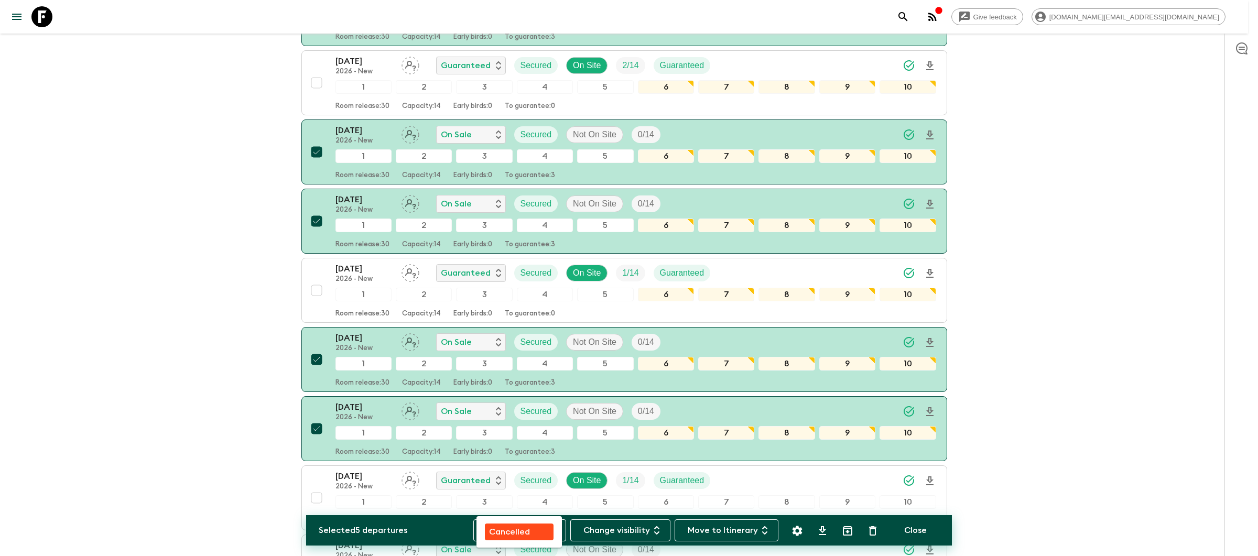
click at [519, 534] on p "Cancelled" at bounding box center [509, 532] width 41 height 13
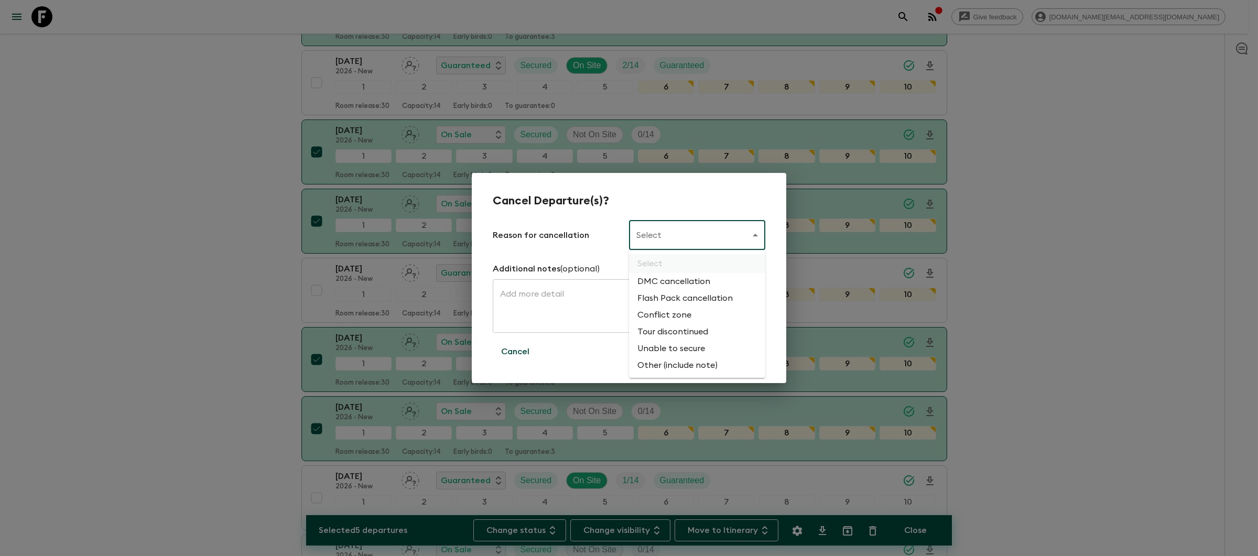
click at [654, 231] on body "Give feedback [DOMAIN_NAME][EMAIL_ADDRESS][DOMAIN_NAME] We use functional & tra…" at bounding box center [629, 146] width 1258 height 2619
click at [688, 303] on li "Flash Pack cancellation" at bounding box center [697, 298] width 136 height 17
type input "FLASHPACK_CANCELLATION"
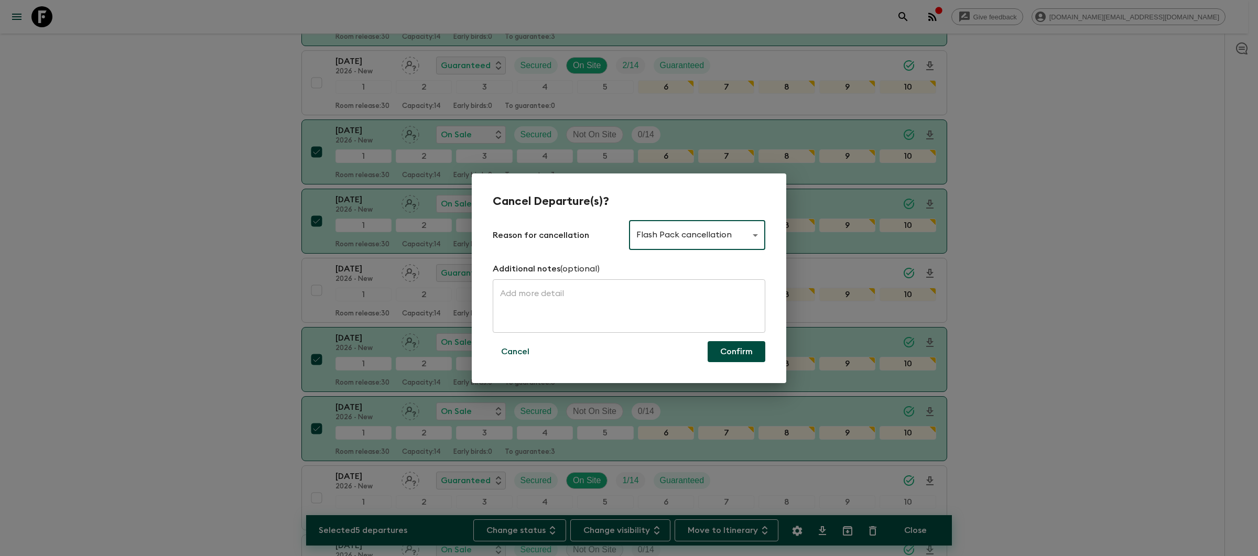
click at [754, 357] on button "Confirm" at bounding box center [737, 351] width 58 height 21
checkbox input "false"
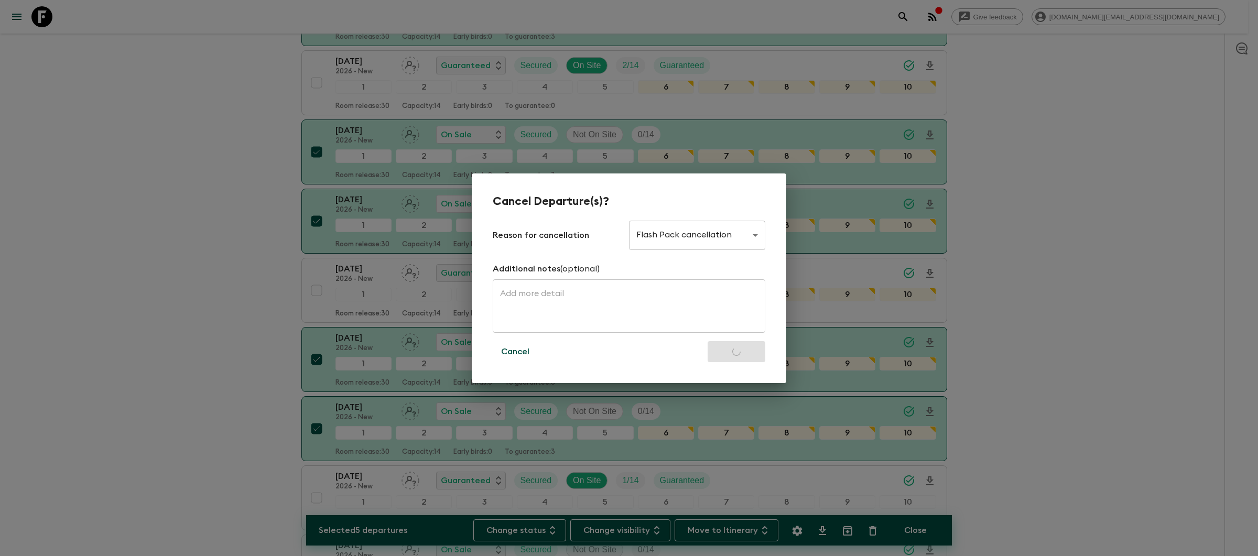
checkbox input "false"
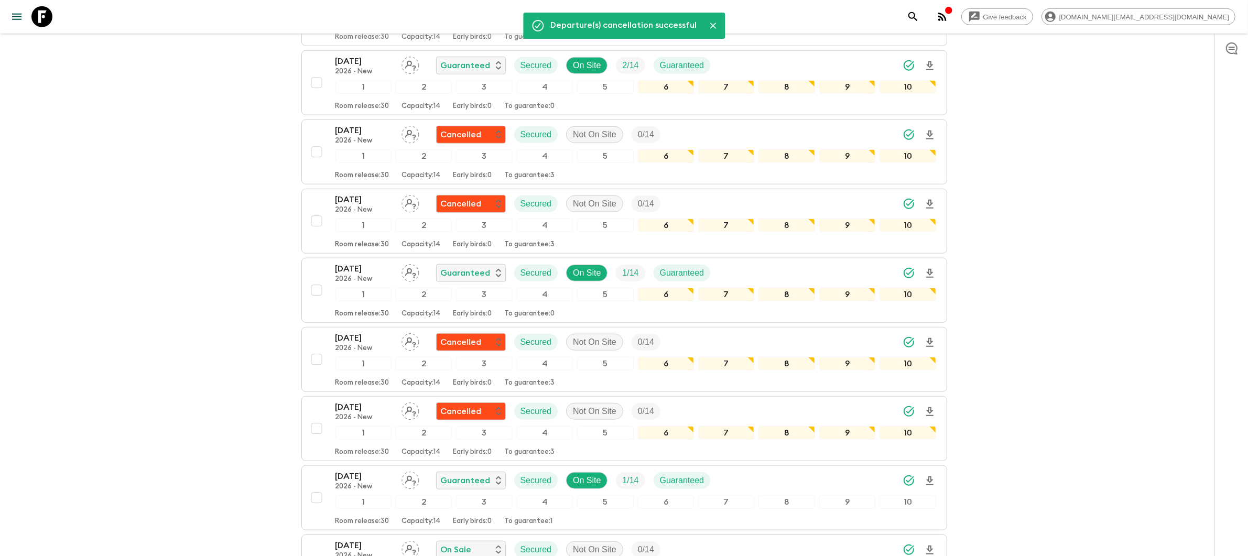
click at [993, 363] on div "Give feedback [DOMAIN_NAME][EMAIL_ADDRESS][DOMAIN_NAME] We use functional & tra…" at bounding box center [624, 146] width 1248 height 2619
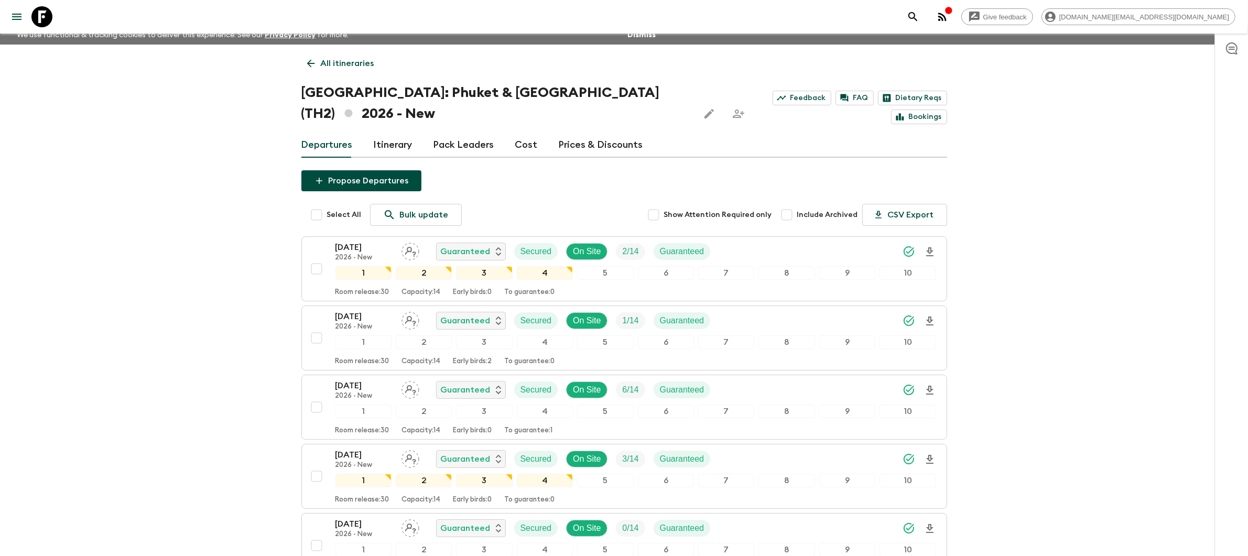
scroll to position [0, 0]
